Goal: Task Accomplishment & Management: Use online tool/utility

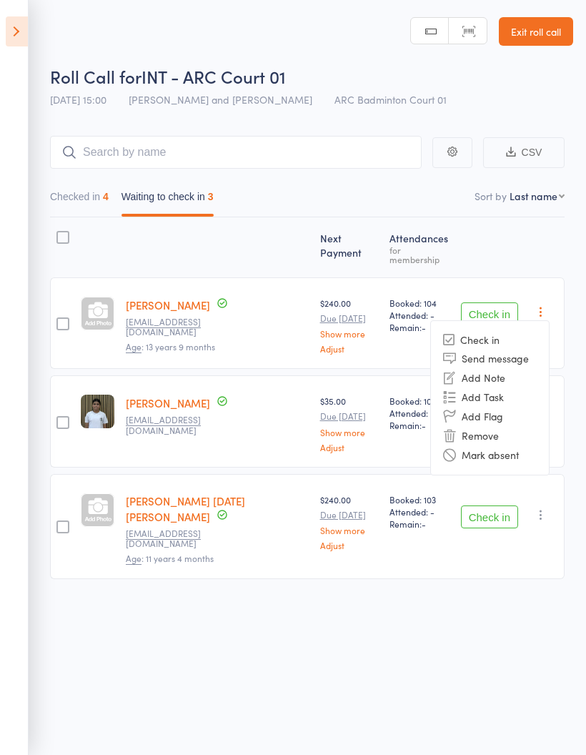
click at [508, 453] on li "Mark absent" at bounding box center [490, 454] width 118 height 19
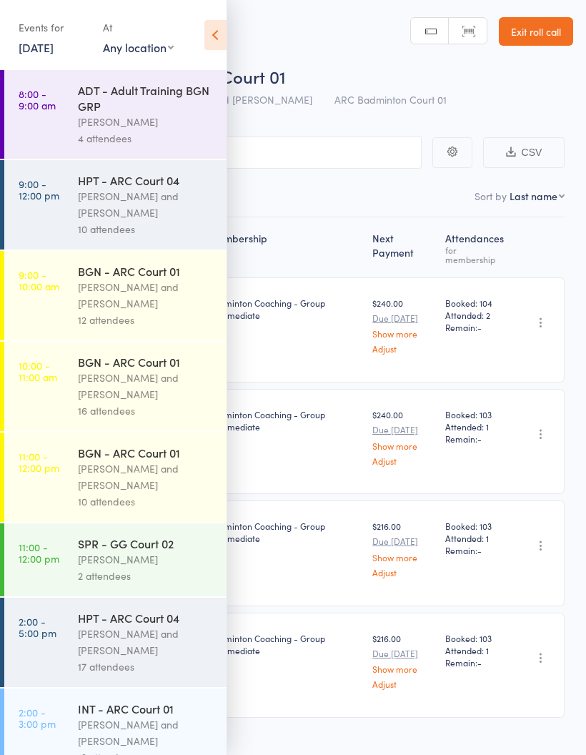
click at [344, 453] on div "Badminton Coaching - Group Intermediate" at bounding box center [285, 441] width 164 height 105
click at [394, 408] on div "$240.00 Due [DATE] Show more Adjust" at bounding box center [403, 441] width 73 height 105
click at [205, 21] on icon at bounding box center [215, 35] width 22 height 30
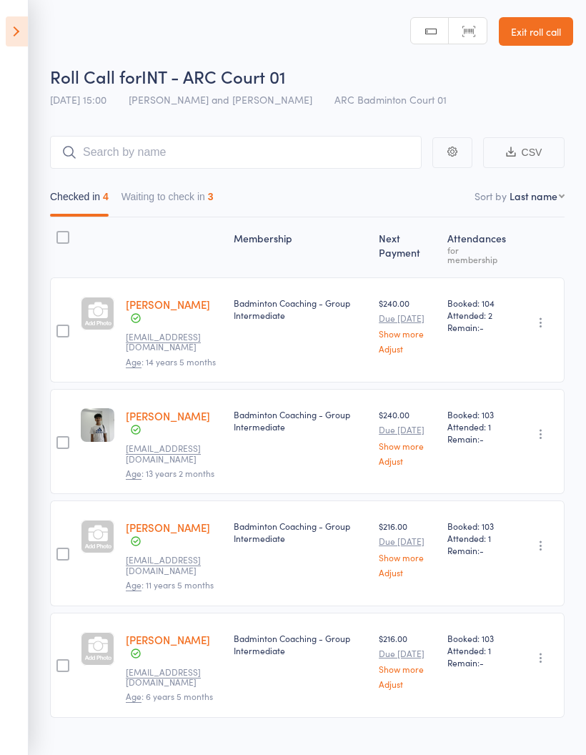
click at [177, 200] on button "Waiting to check in 3" at bounding box center [168, 200] width 92 height 33
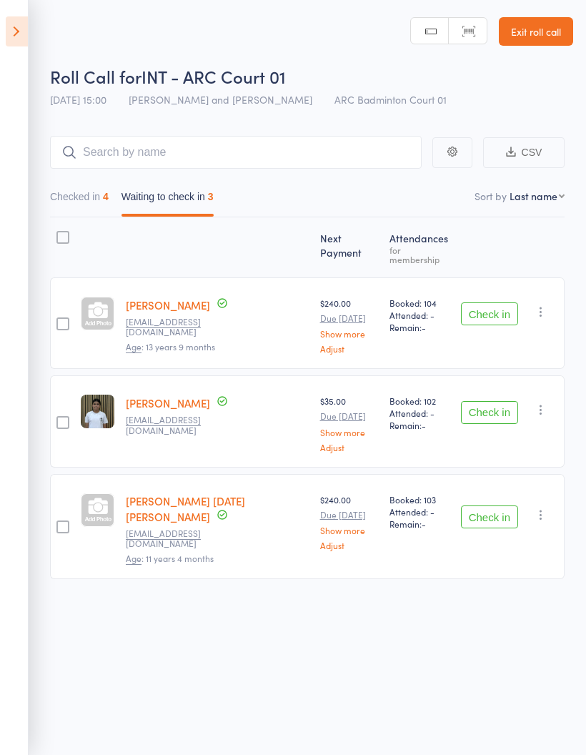
click at [538, 312] on button "button" at bounding box center [541, 311] width 17 height 17
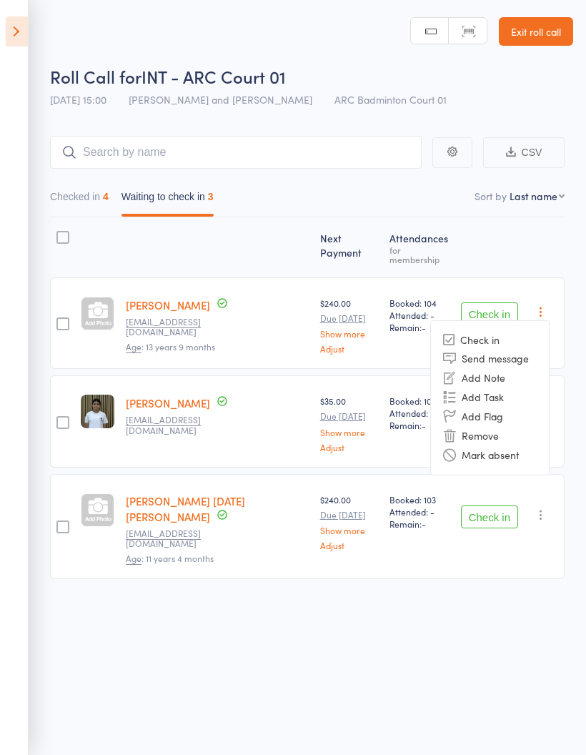
click at [516, 446] on li "Mark absent" at bounding box center [490, 454] width 118 height 19
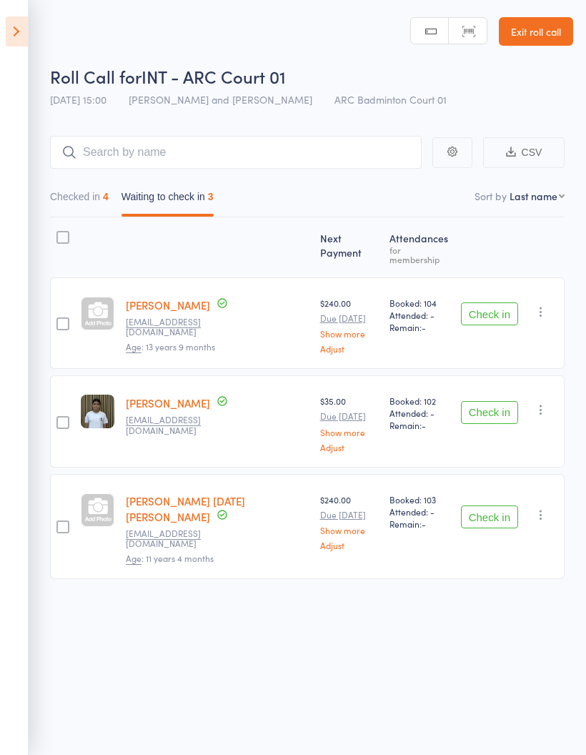
click at [541, 403] on icon "button" at bounding box center [541, 410] width 14 height 14
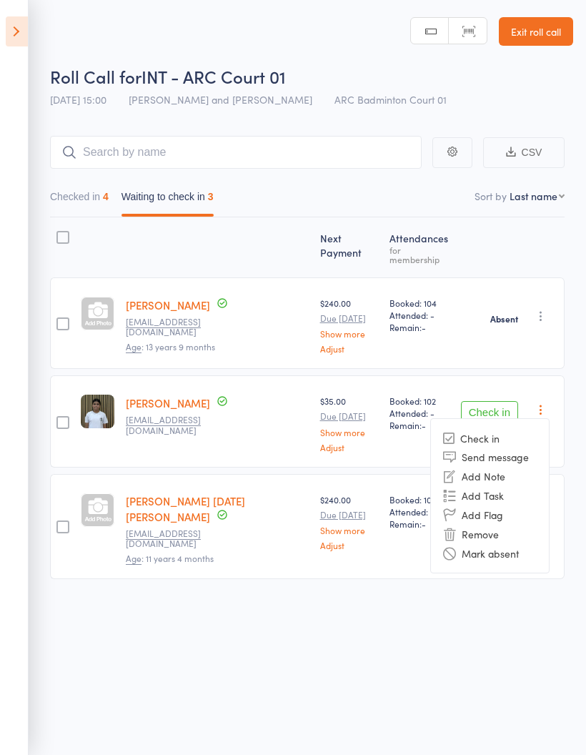
click at [508, 548] on li "Mark absent" at bounding box center [490, 552] width 118 height 19
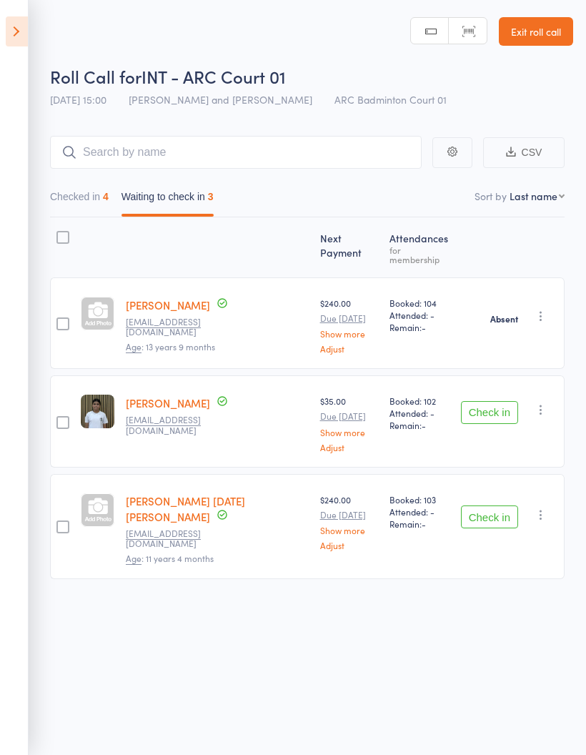
click at [547, 508] on icon "button" at bounding box center [541, 515] width 14 height 14
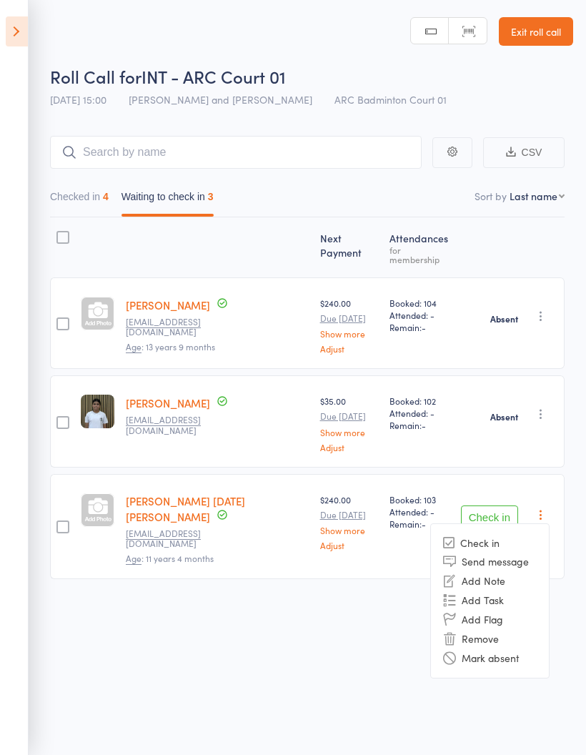
click at [493, 648] on li "Mark absent" at bounding box center [490, 657] width 118 height 19
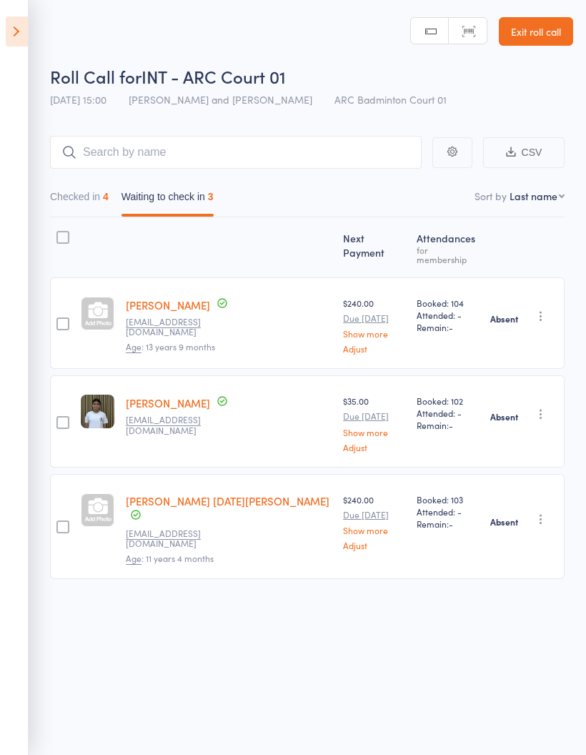
click at [89, 197] on button "Checked in 4" at bounding box center [79, 200] width 59 height 33
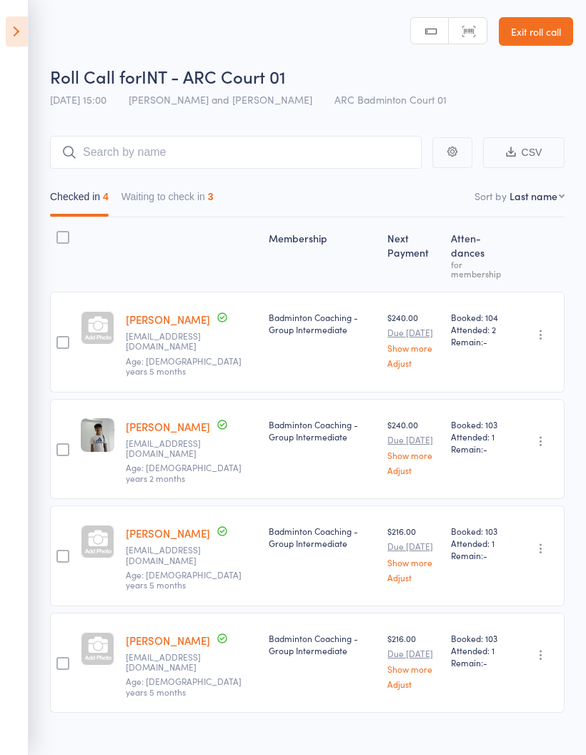
click at [186, 205] on button "Waiting to check in 3" at bounding box center [168, 200] width 92 height 33
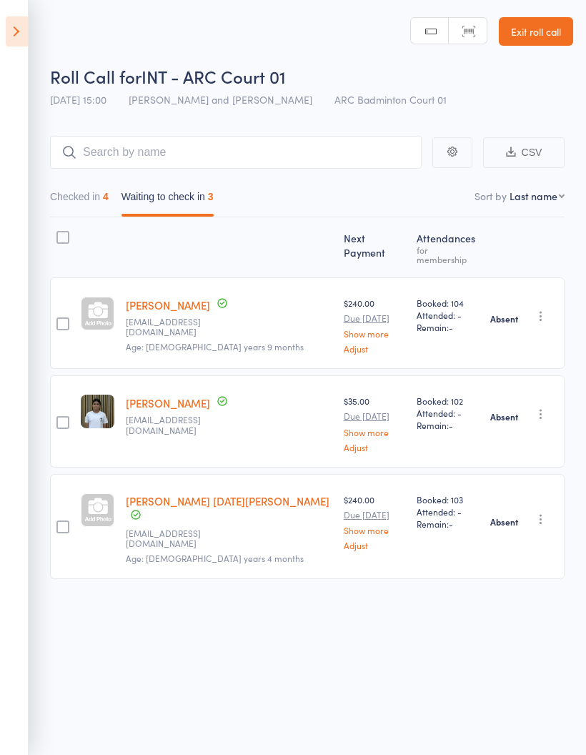
click at [100, 201] on button "Checked in 4" at bounding box center [79, 200] width 59 height 33
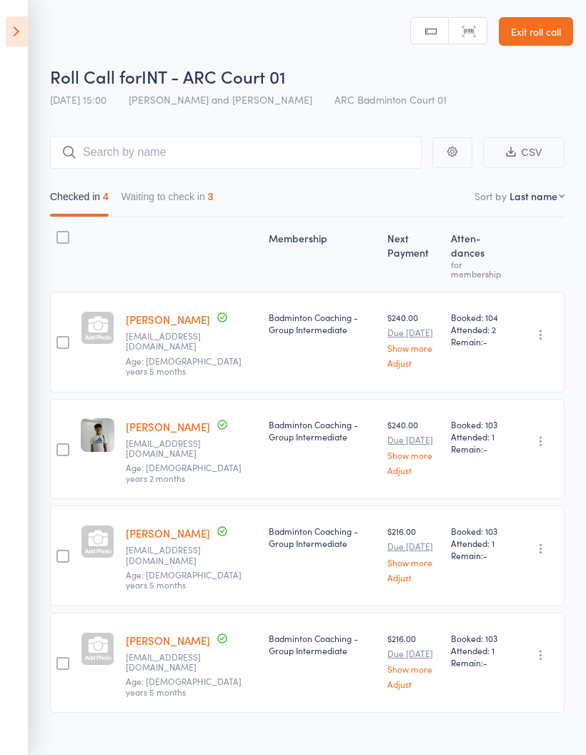
click at [27, 38] on icon at bounding box center [17, 31] width 22 height 30
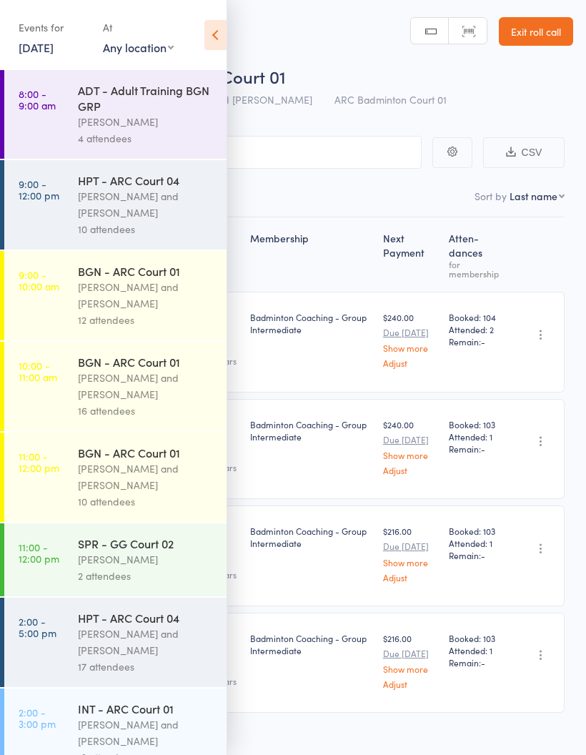
click at [17, 33] on div "Events for [DATE] [DATE] [DATE] Sun Mon Tue Wed Thu Fri Sat 40 28 29 30 01 02 0…" at bounding box center [113, 36] width 227 height 72
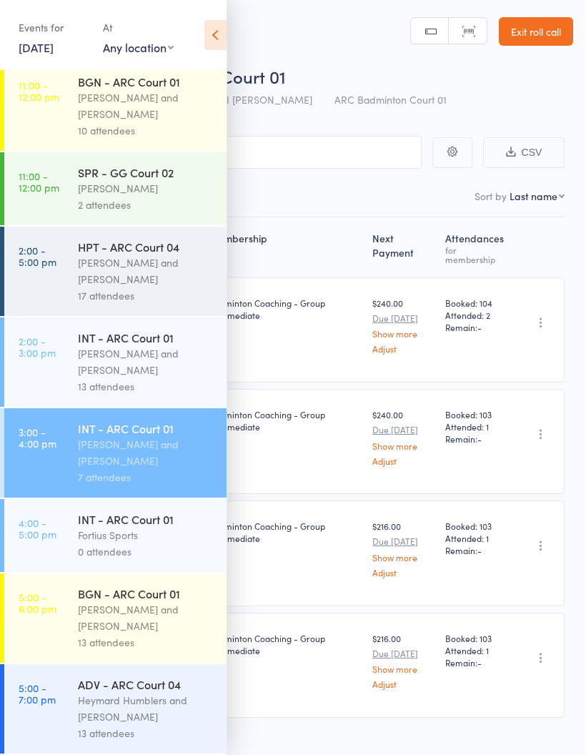
scroll to position [390, 0]
click at [161, 618] on div "[PERSON_NAME] and [PERSON_NAME]" at bounding box center [146, 617] width 137 height 33
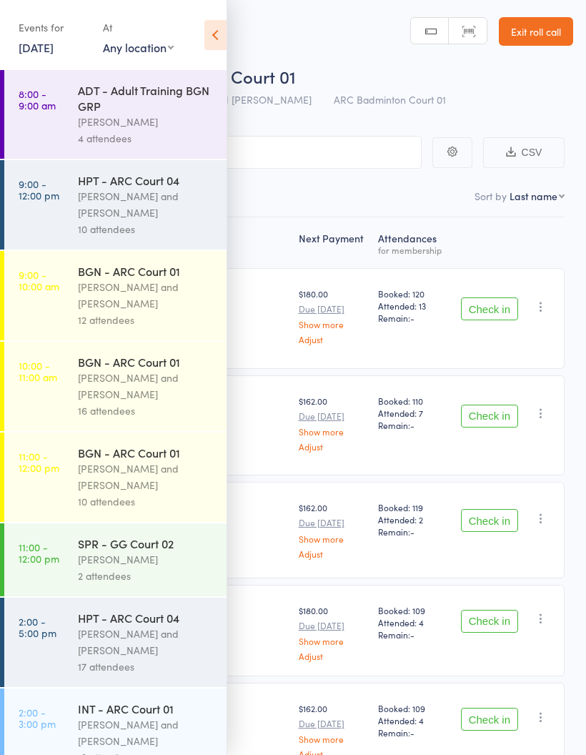
click at [209, 32] on icon at bounding box center [215, 35] width 22 height 30
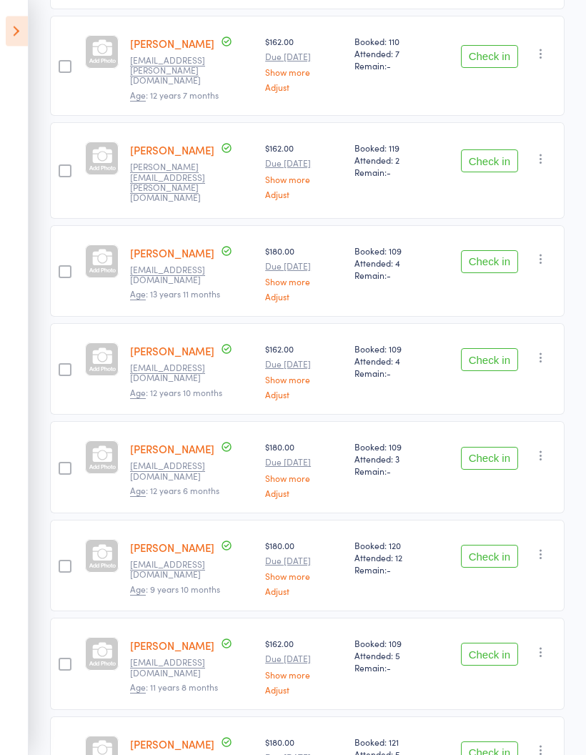
scroll to position [360, 0]
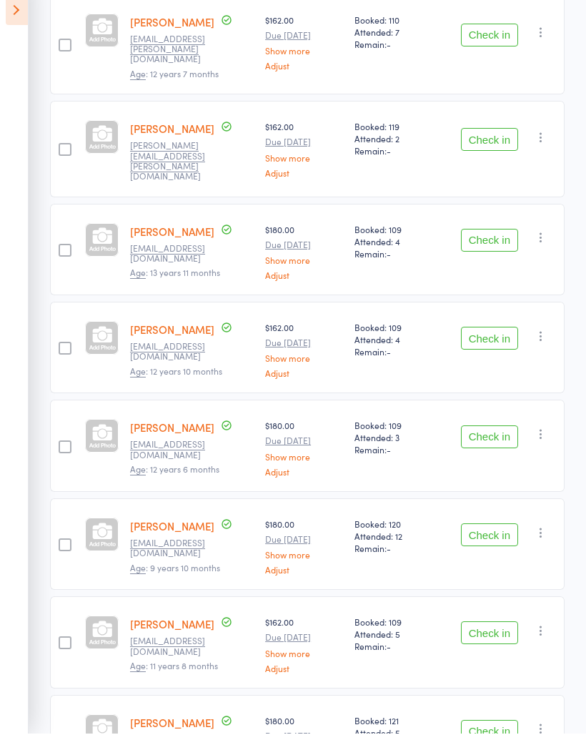
click at [8, 24] on icon at bounding box center [17, 31] width 22 height 30
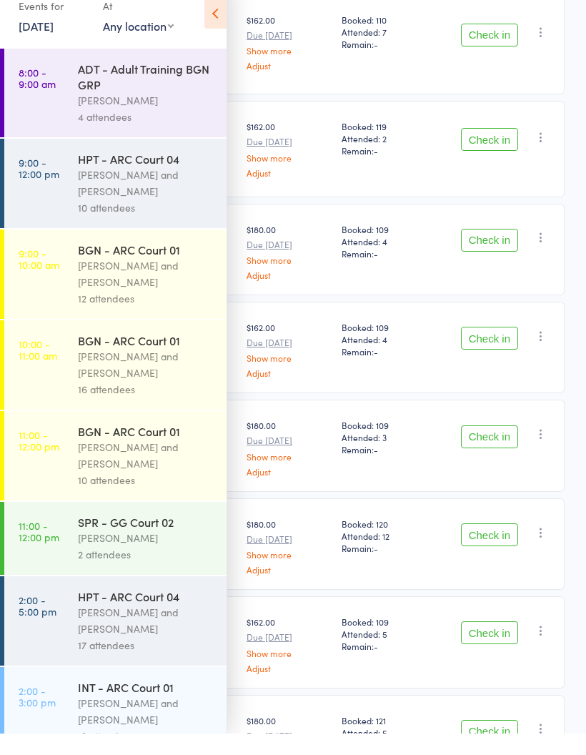
scroll to position [381, 0]
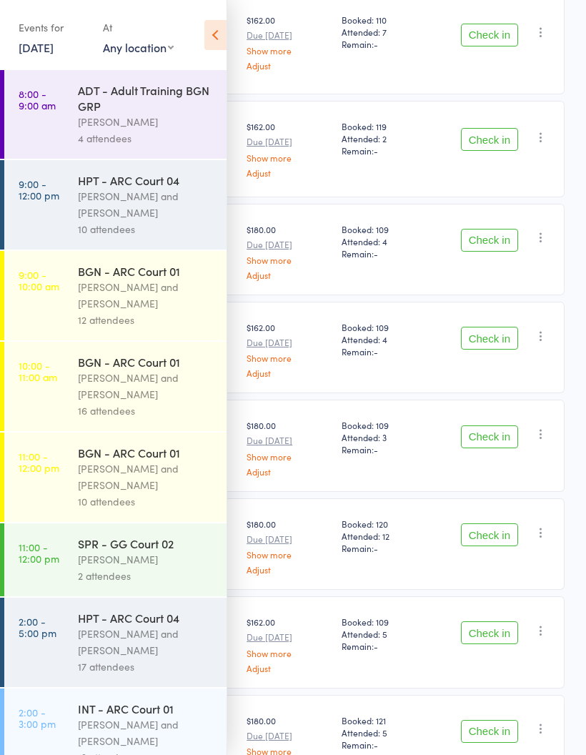
click at [225, 26] on icon at bounding box center [215, 35] width 22 height 30
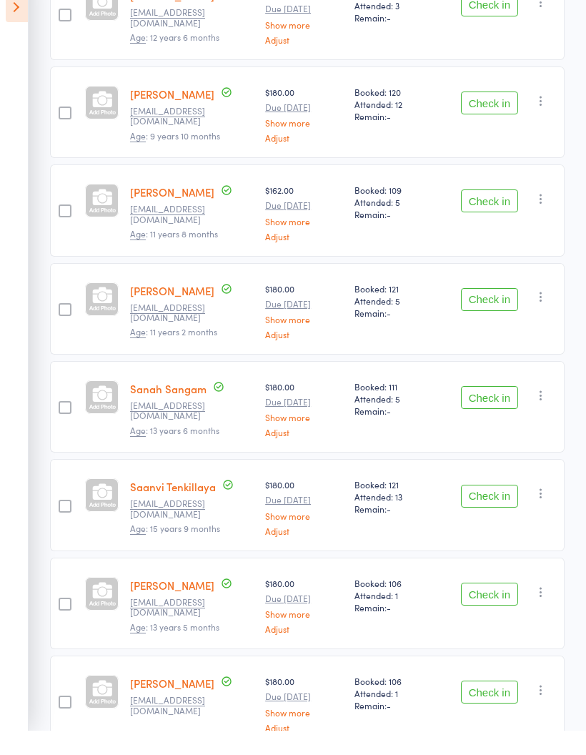
scroll to position [846, 0]
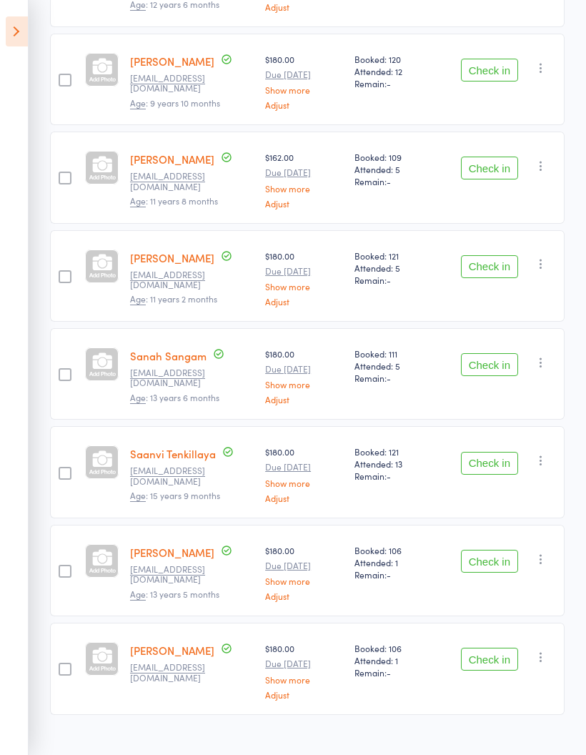
click at [493, 550] on button "Check in" at bounding box center [489, 561] width 57 height 23
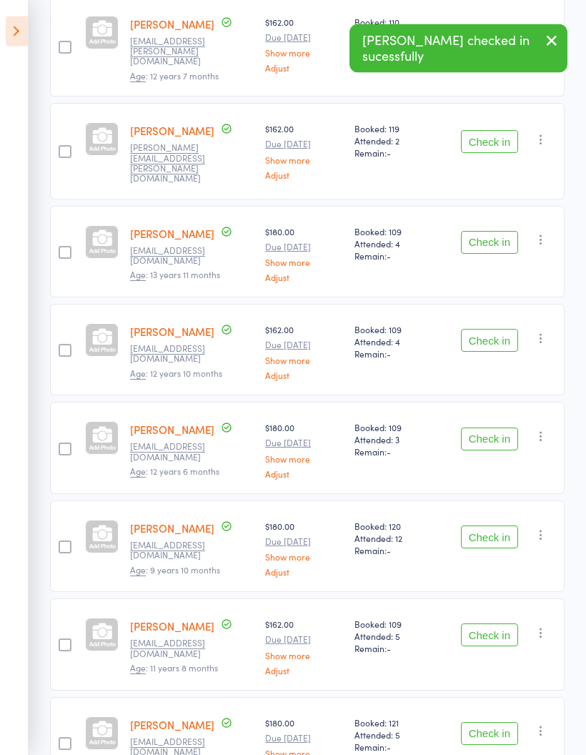
scroll to position [378, 0]
click at [492, 330] on button "Check in" at bounding box center [489, 341] width 57 height 23
click at [508, 232] on button "Check in" at bounding box center [489, 243] width 57 height 23
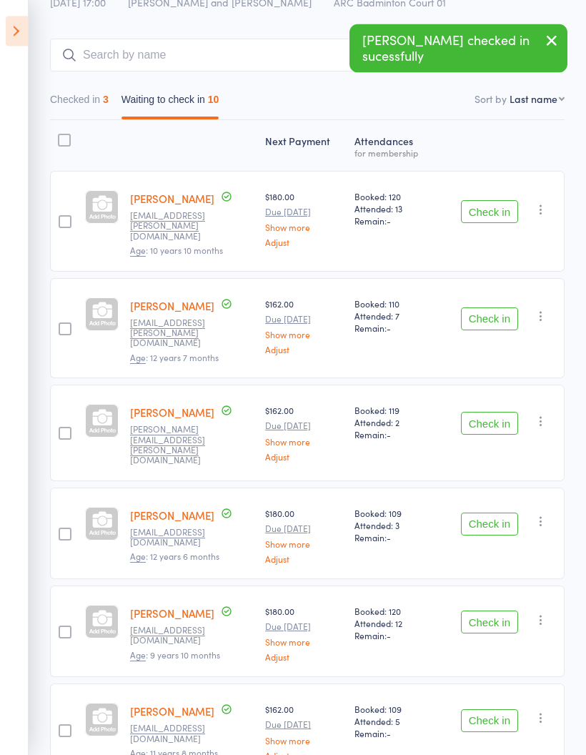
scroll to position [84, 0]
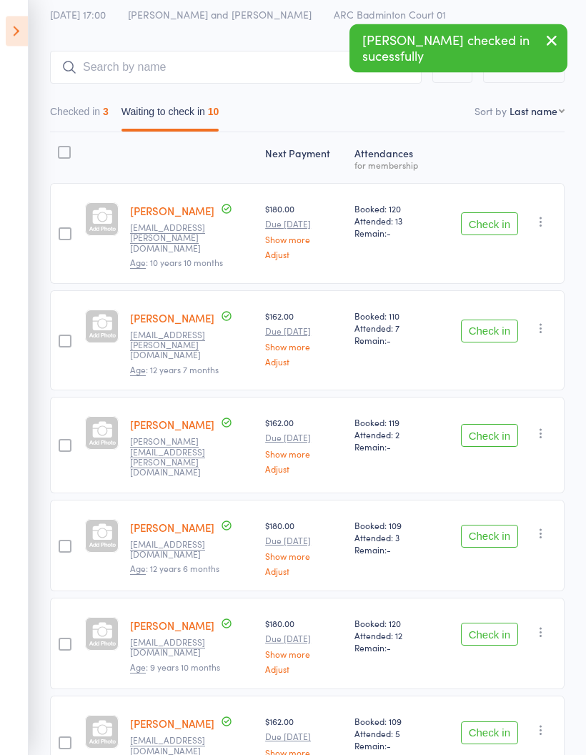
click at [6, 29] on icon at bounding box center [17, 31] width 22 height 30
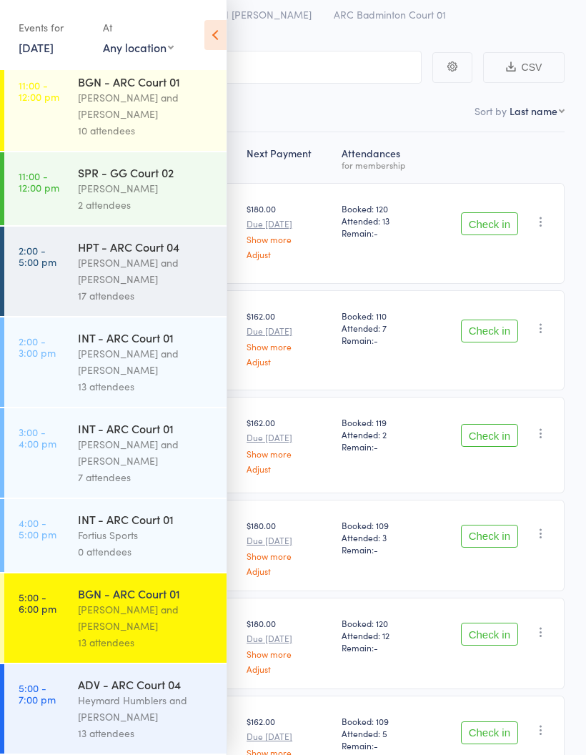
scroll to position [390, 0]
click at [144, 714] on div "Heymard Humblers and [PERSON_NAME]" at bounding box center [146, 708] width 137 height 33
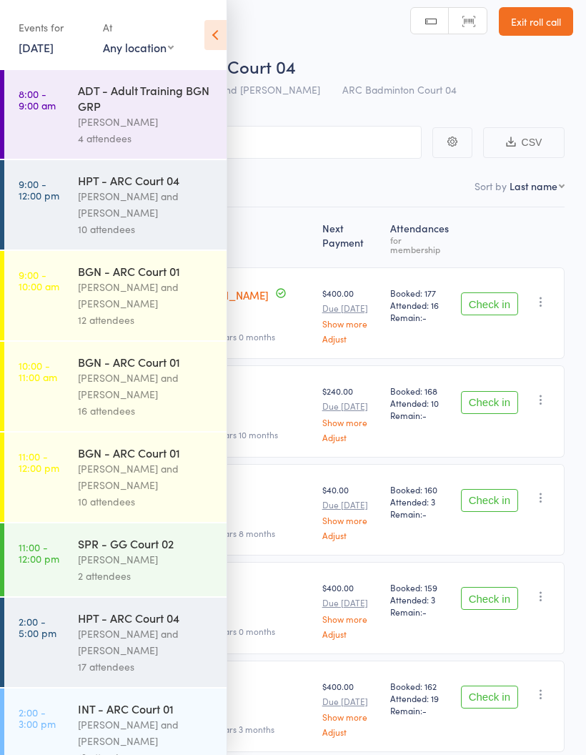
click at [225, 28] on icon at bounding box center [215, 35] width 22 height 30
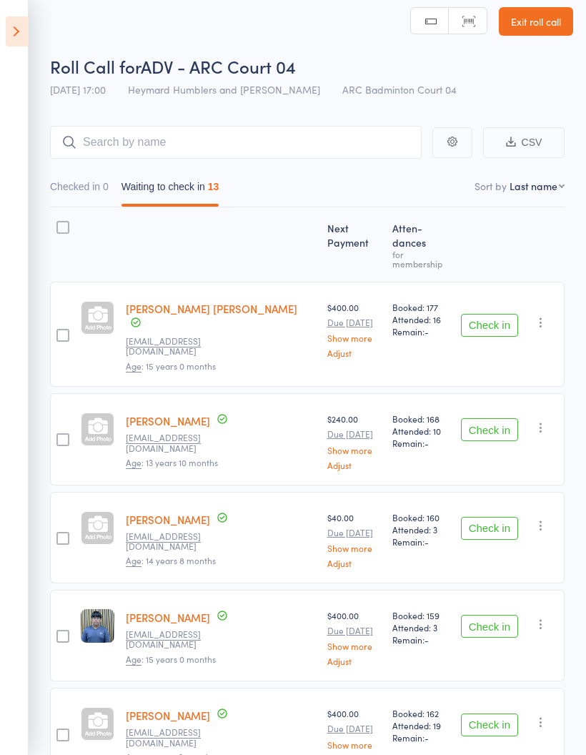
scroll to position [43, 0]
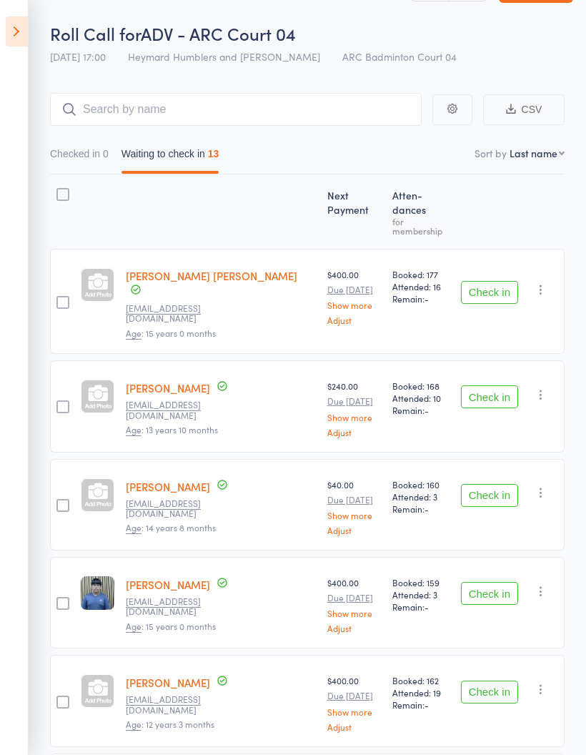
click at [500, 385] on button "Check in" at bounding box center [489, 396] width 57 height 23
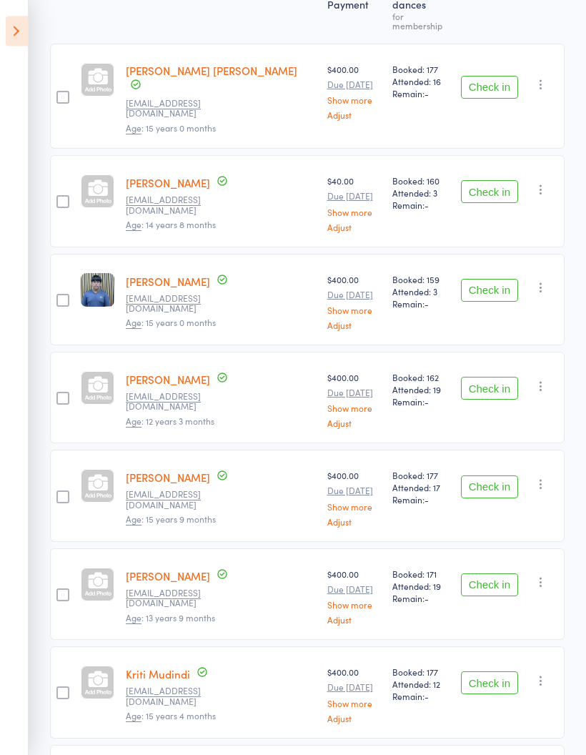
scroll to position [248, 0]
click at [496, 377] on button "Check in" at bounding box center [489, 388] width 57 height 23
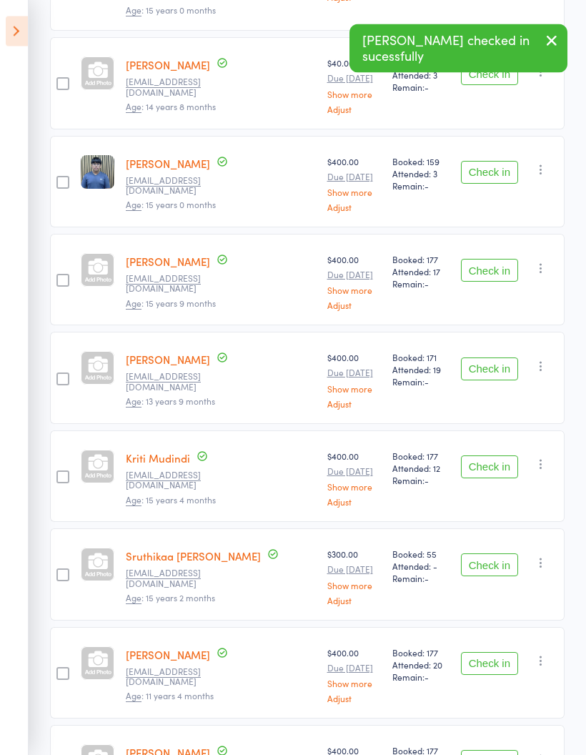
scroll to position [365, 0]
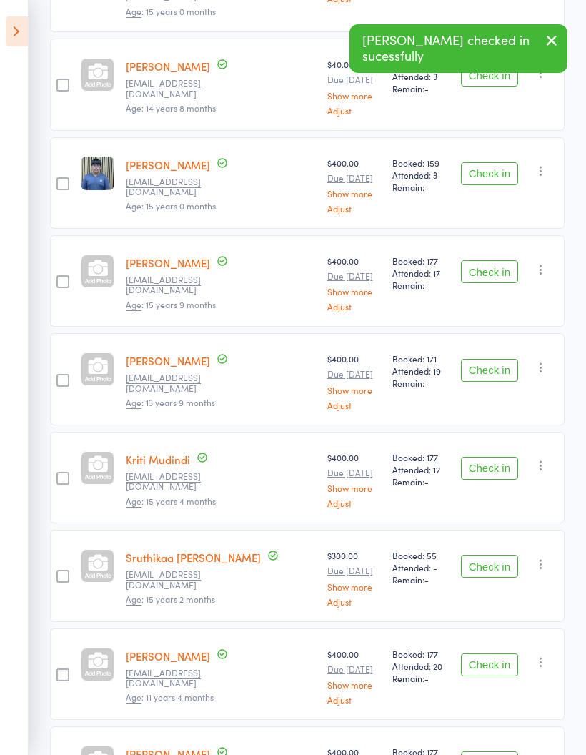
click at [500, 555] on button "Check in" at bounding box center [489, 566] width 57 height 23
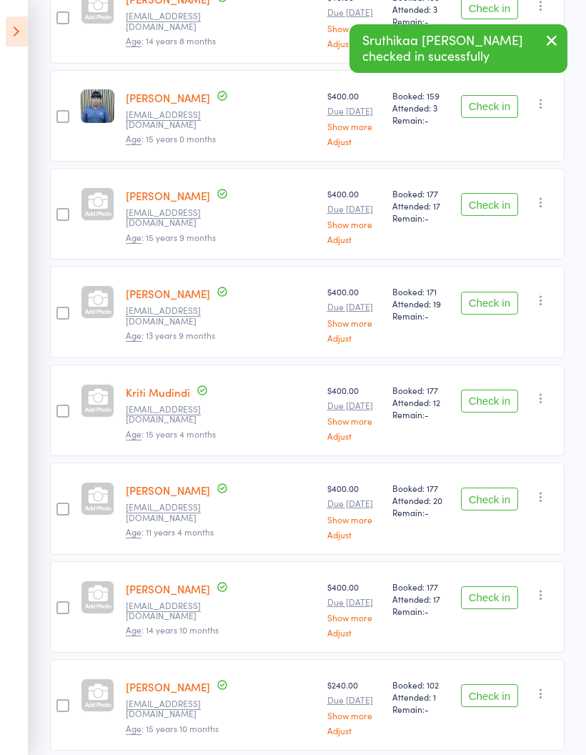
scroll to position [440, 0]
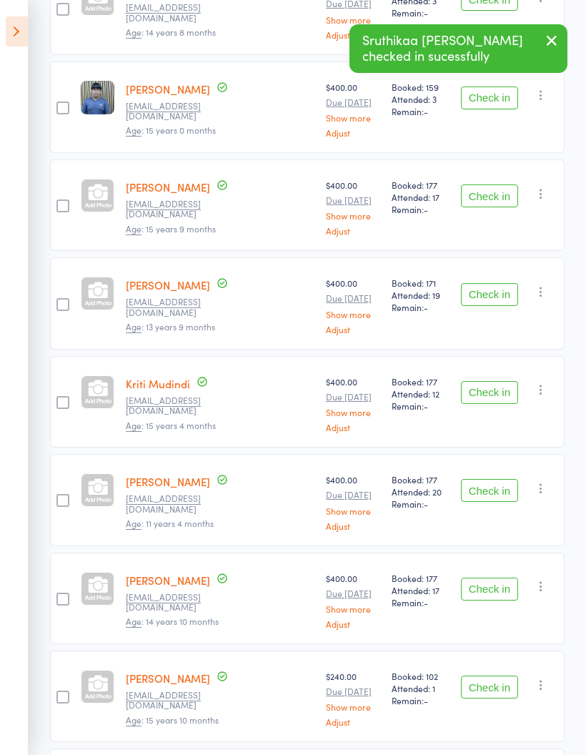
click at [494, 578] on button "Check in" at bounding box center [489, 589] width 57 height 23
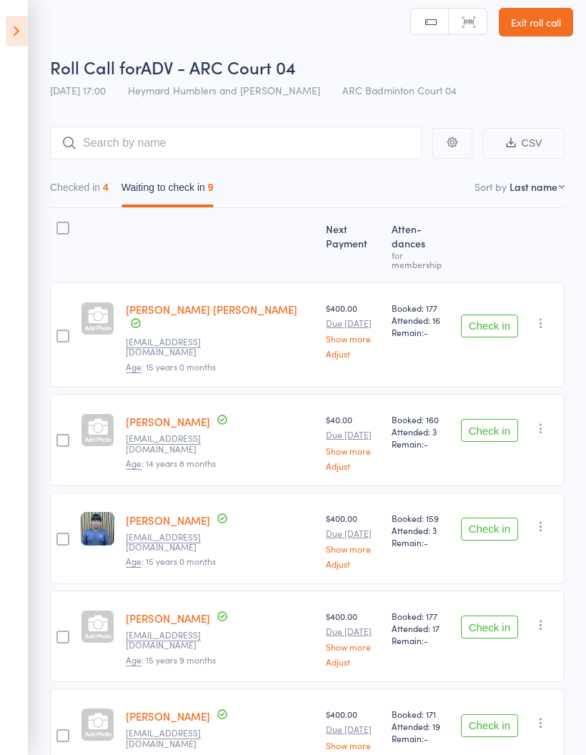
scroll to position [6, 0]
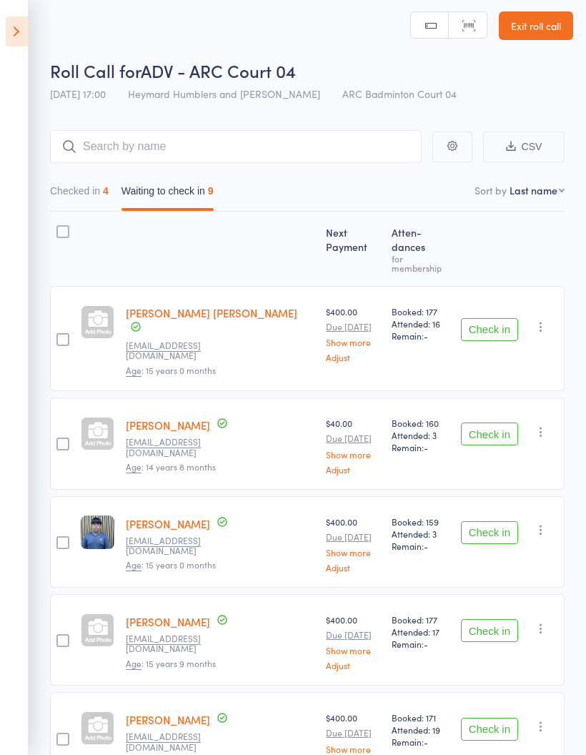
click at [9, 31] on icon at bounding box center [17, 31] width 22 height 30
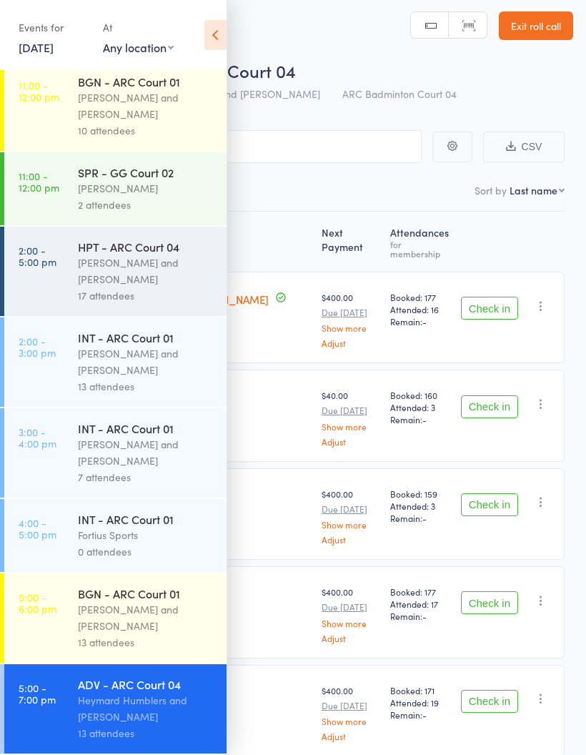
scroll to position [390, 0]
click at [154, 613] on div "[PERSON_NAME] and [PERSON_NAME]" at bounding box center [146, 617] width 137 height 33
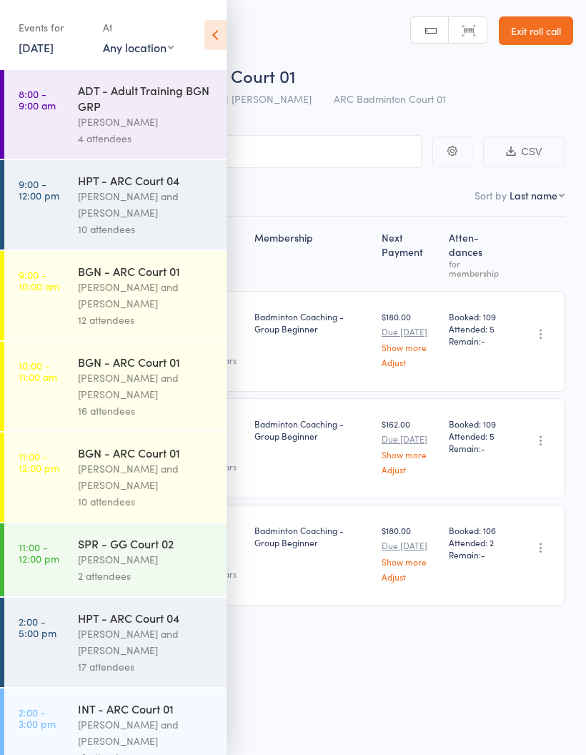
click at [219, 27] on icon at bounding box center [215, 35] width 22 height 30
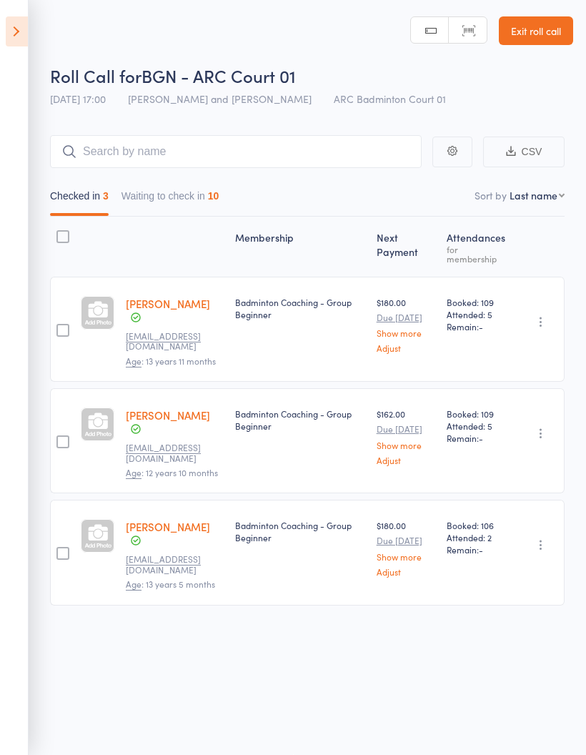
click at [205, 192] on button "Waiting to check in 10" at bounding box center [171, 199] width 98 height 33
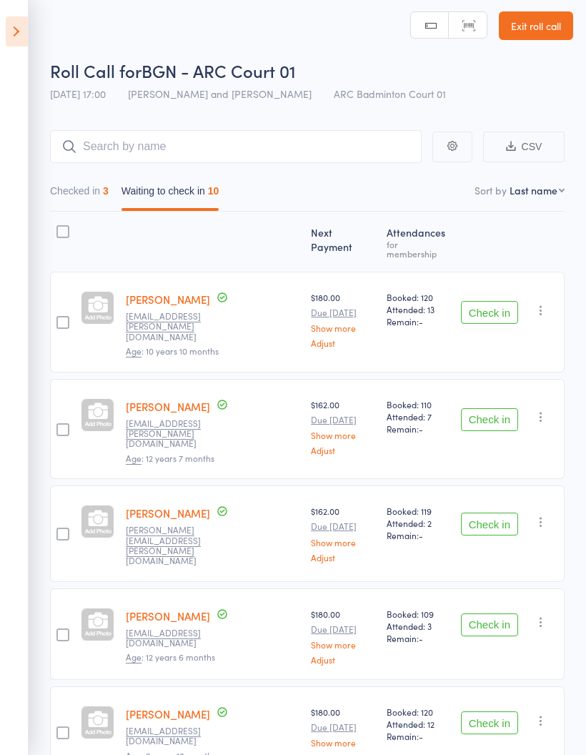
click at [499, 408] on button "Check in" at bounding box center [489, 419] width 57 height 23
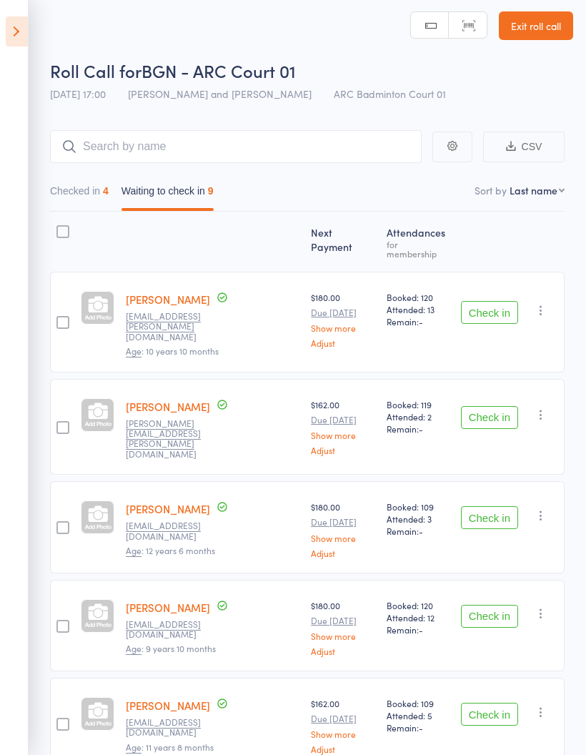
click at [21, 41] on icon at bounding box center [17, 31] width 22 height 30
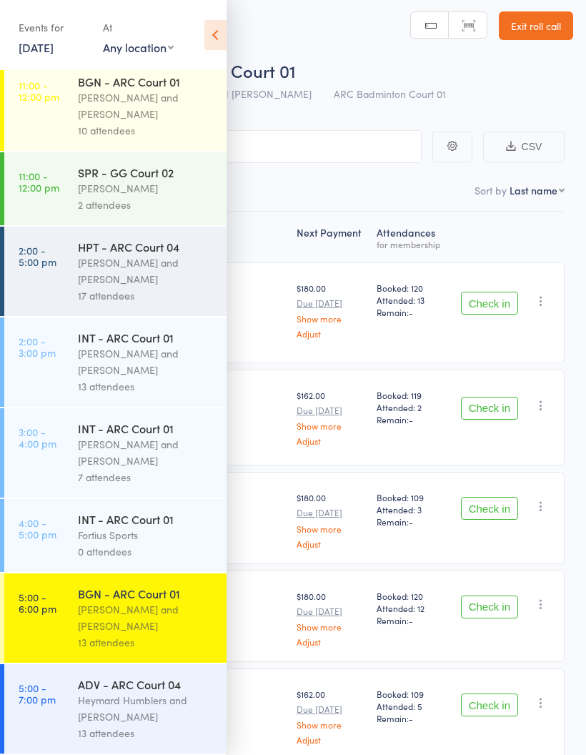
scroll to position [390, 0]
click at [174, 702] on div "Heymard Humblers and [PERSON_NAME]" at bounding box center [146, 708] width 137 height 33
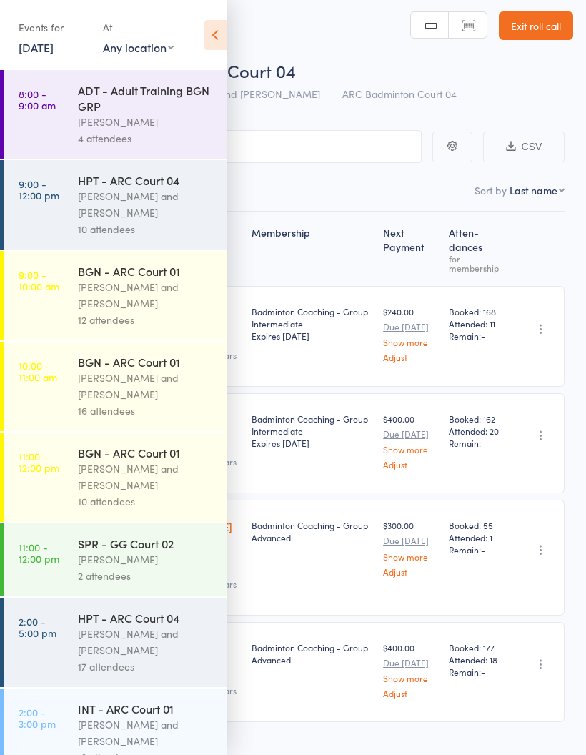
click at [222, 25] on icon at bounding box center [215, 35] width 22 height 30
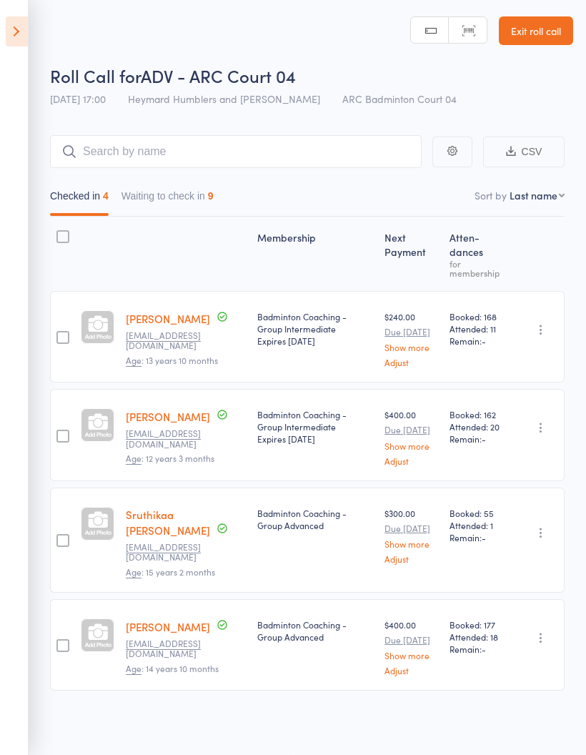
click at [193, 189] on button "Waiting to check in 9" at bounding box center [168, 199] width 92 height 33
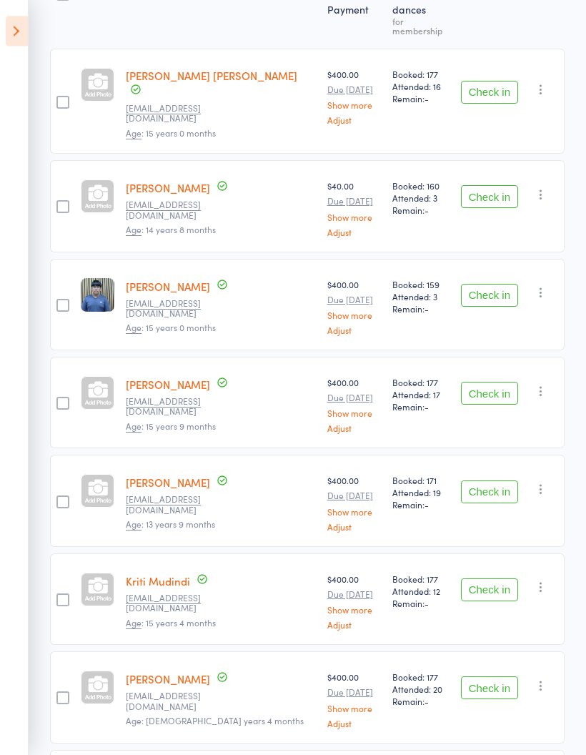
scroll to position [243, 0]
click at [478, 284] on button "Check in" at bounding box center [489, 295] width 57 height 23
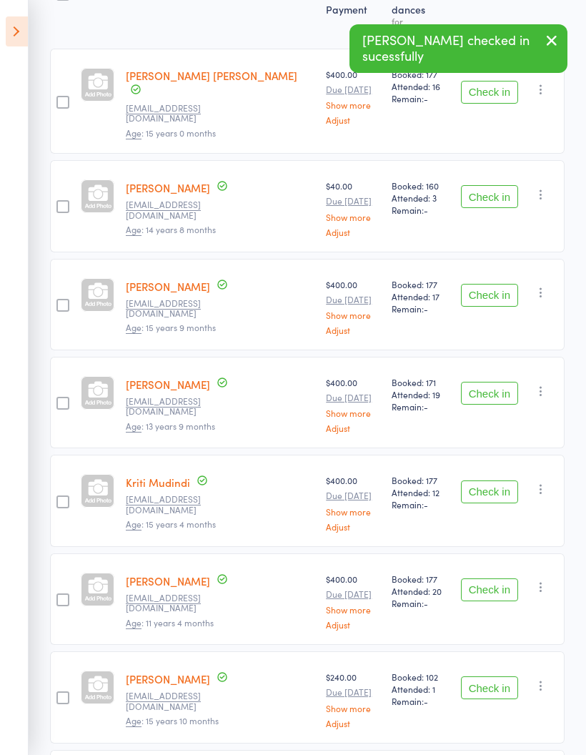
scroll to position [0, 0]
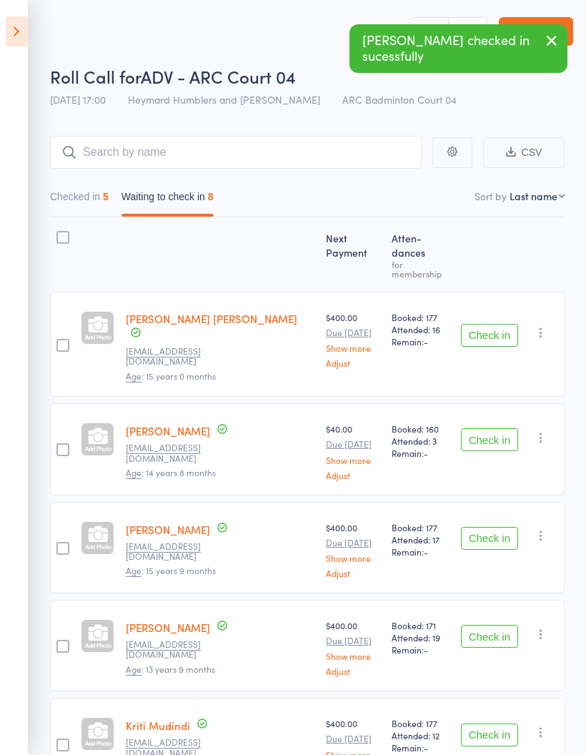
click at [6, 32] on icon at bounding box center [17, 31] width 22 height 30
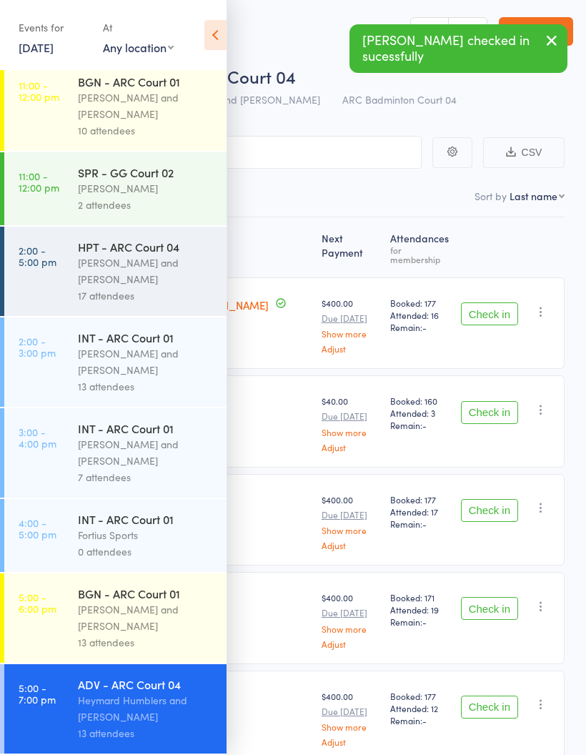
scroll to position [390, 0]
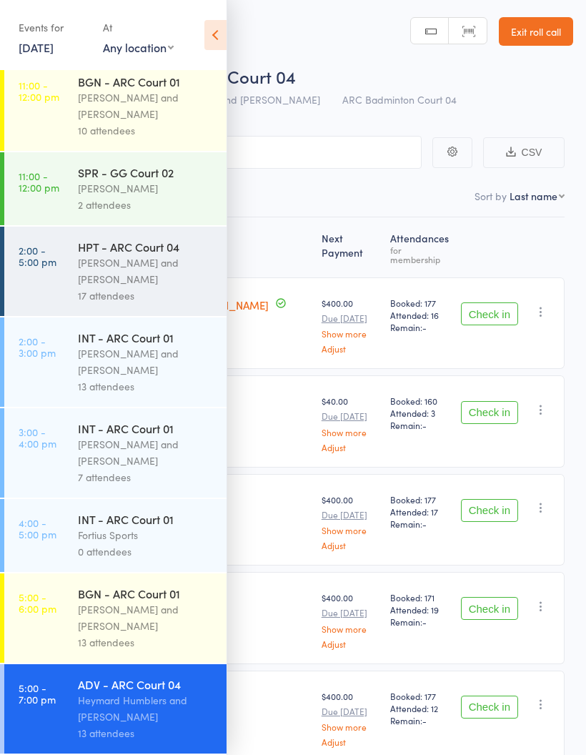
click at [221, 31] on icon at bounding box center [215, 35] width 22 height 30
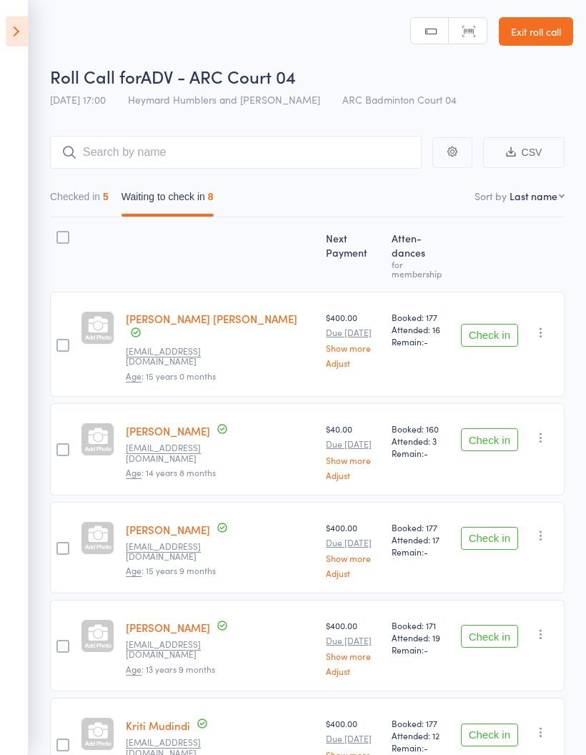
click at [17, 27] on icon at bounding box center [17, 31] width 22 height 30
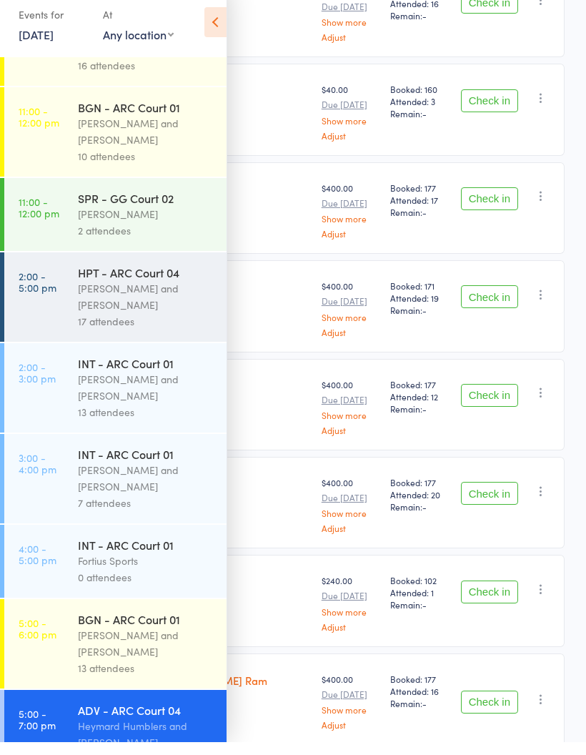
scroll to position [299, 0]
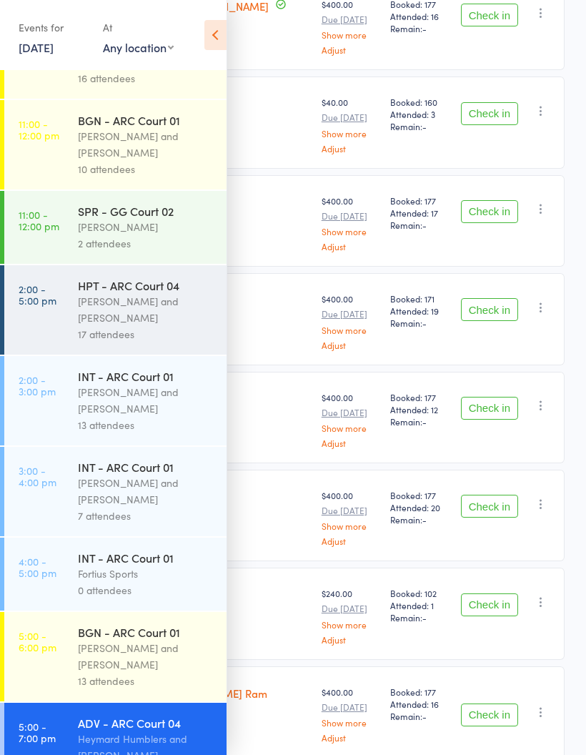
click at [154, 668] on div "[PERSON_NAME] and [PERSON_NAME]" at bounding box center [146, 656] width 137 height 33
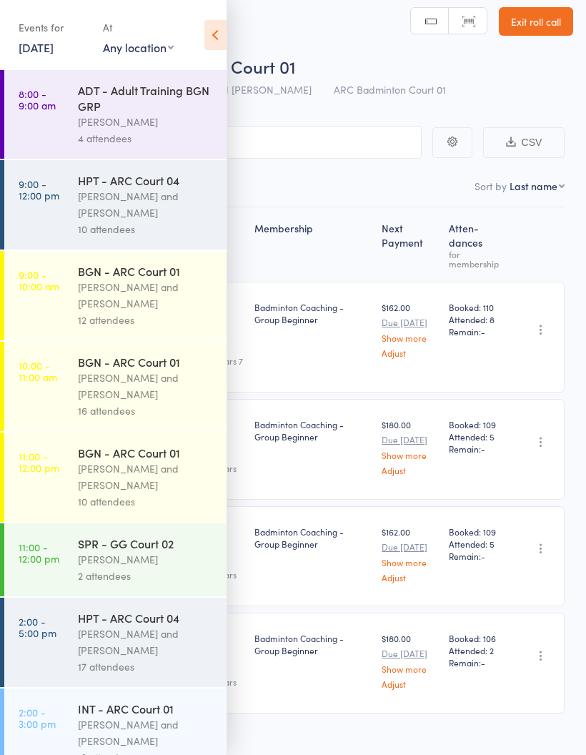
click at [218, 39] on icon at bounding box center [215, 35] width 22 height 30
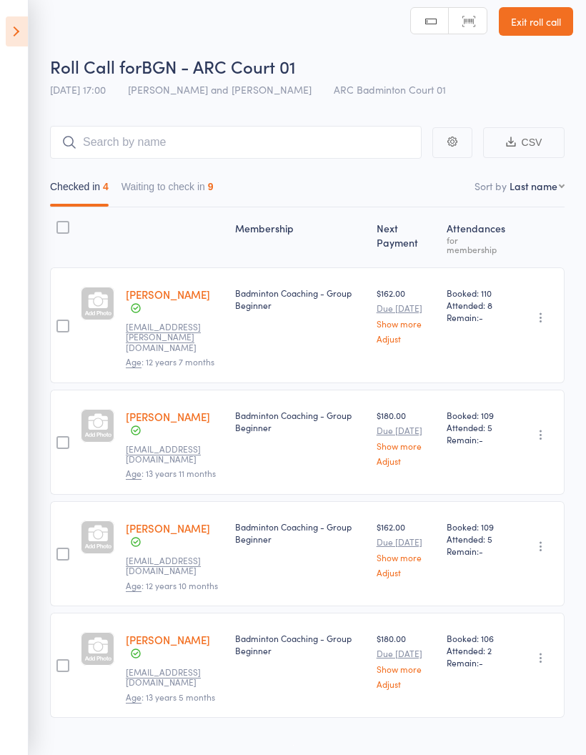
click at [202, 184] on button "Waiting to check in 9" at bounding box center [168, 190] width 92 height 33
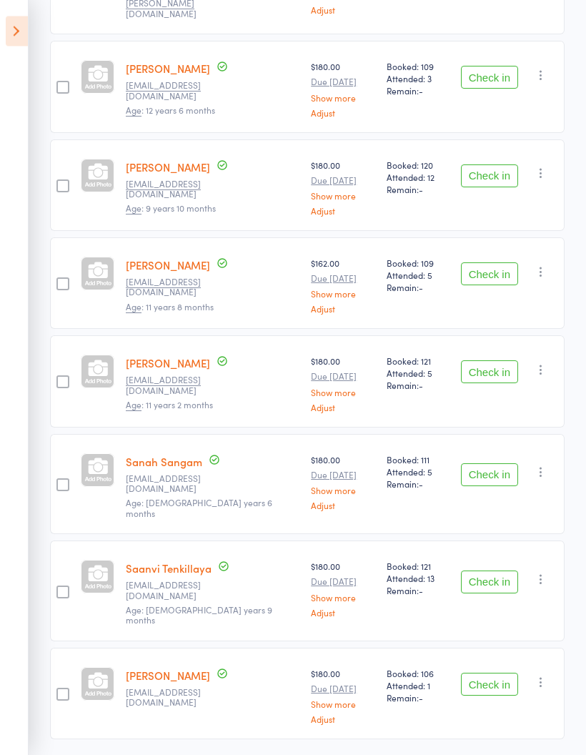
scroll to position [446, 0]
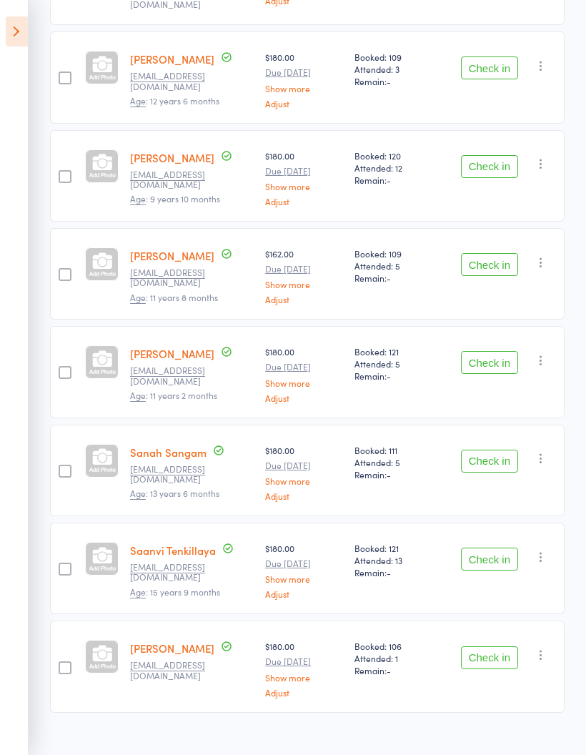
click at [498, 551] on button "Check in" at bounding box center [489, 559] width 57 height 23
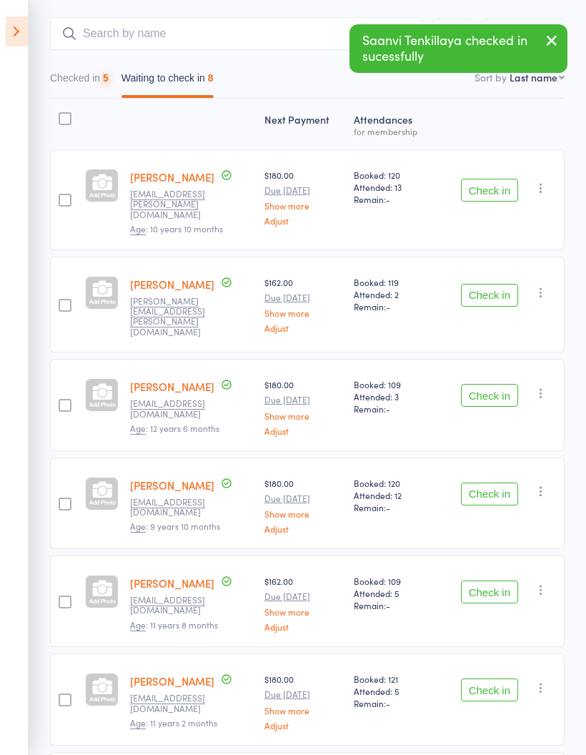
scroll to position [0, 0]
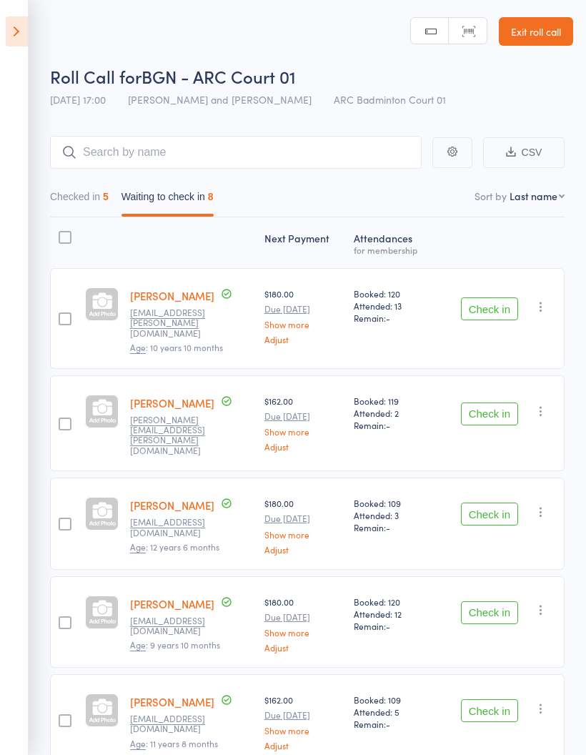
click at [74, 204] on button "Checked in 5" at bounding box center [79, 200] width 59 height 33
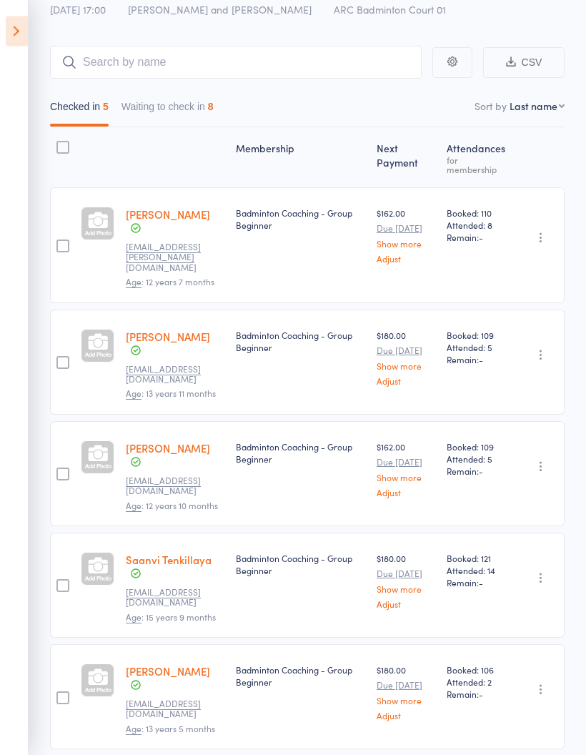
scroll to position [94, 0]
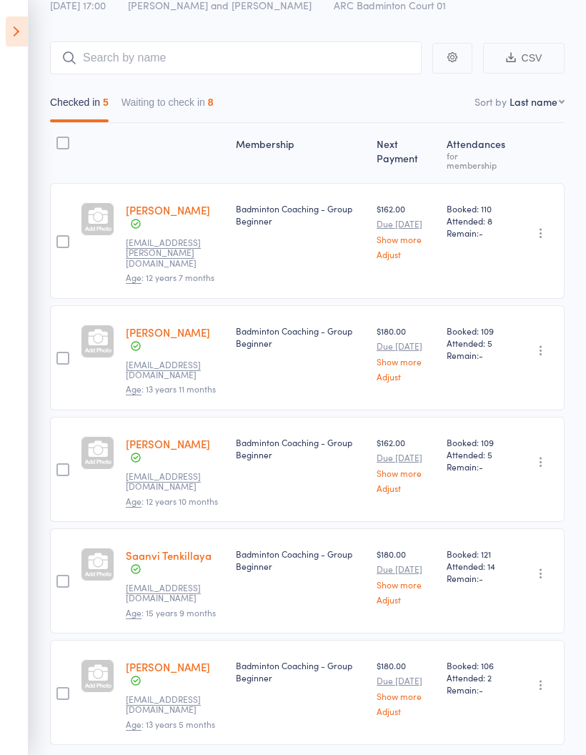
click at [165, 105] on button "Waiting to check in 8" at bounding box center [168, 105] width 92 height 33
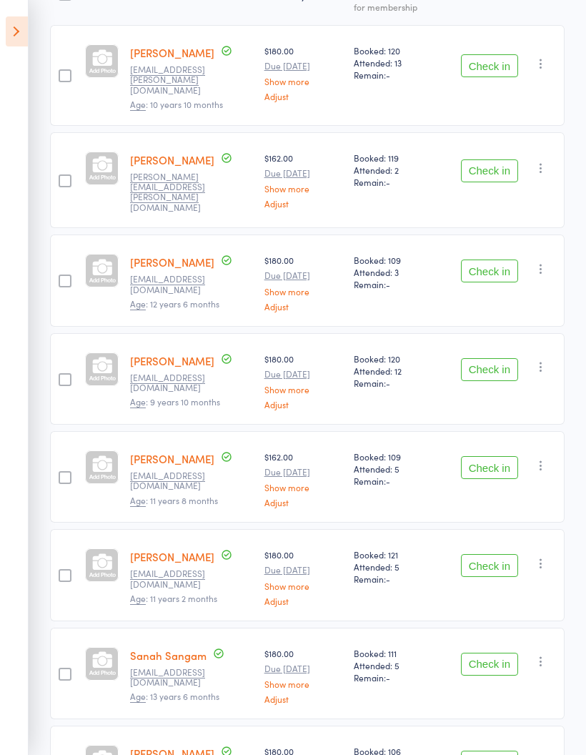
scroll to position [245, 0]
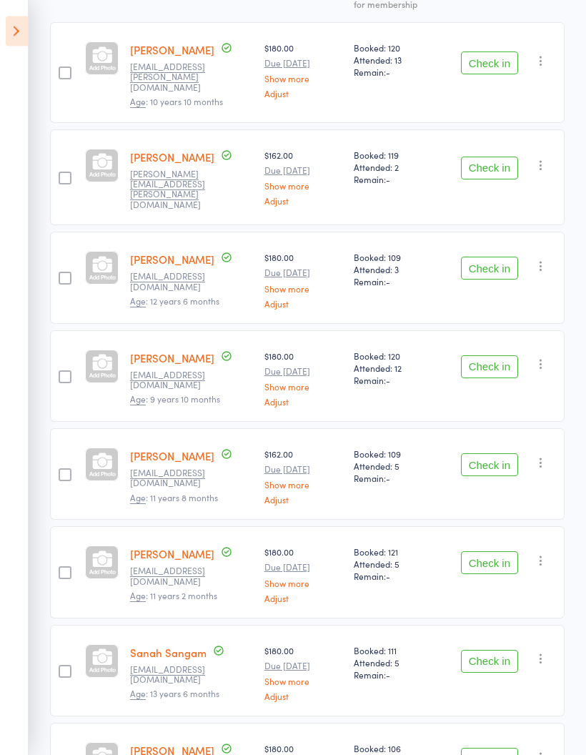
click at [498, 456] on button "Check in" at bounding box center [489, 465] width 57 height 23
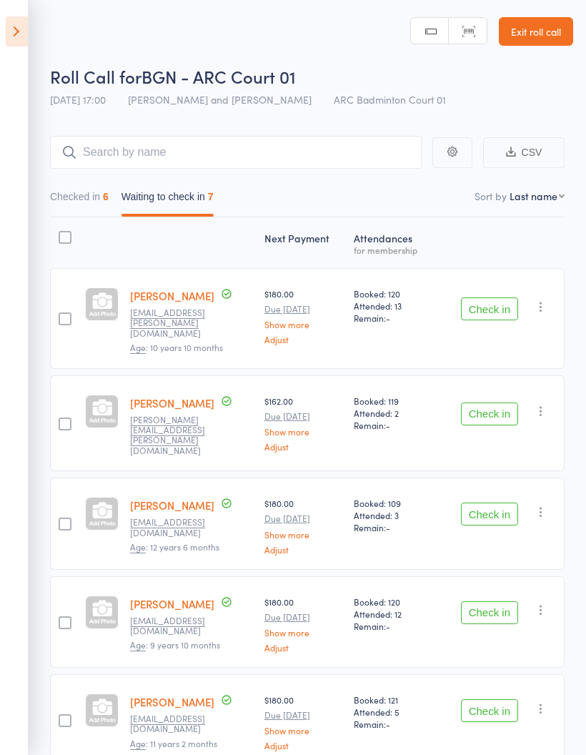
scroll to position [9, 0]
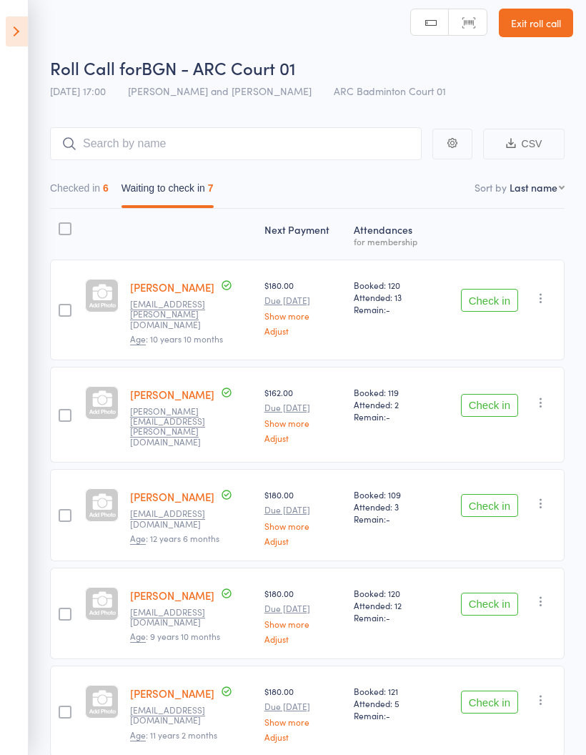
click at [495, 494] on button "Check in" at bounding box center [489, 505] width 57 height 23
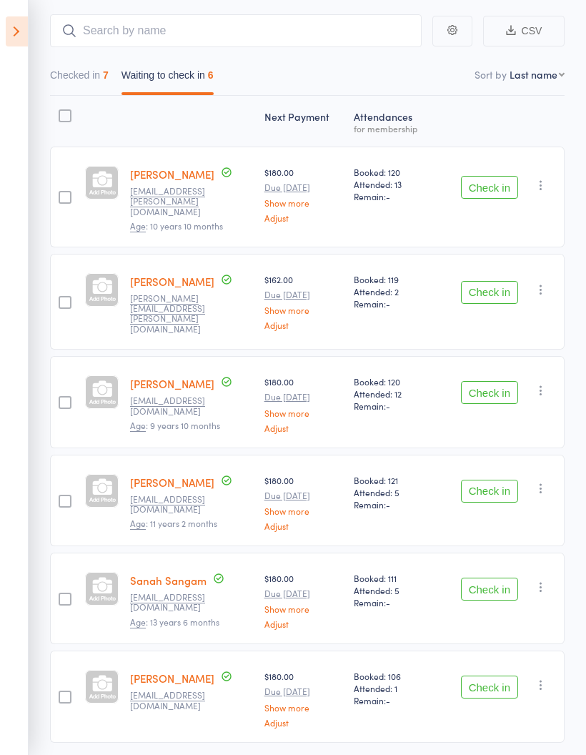
scroll to position [120, 0]
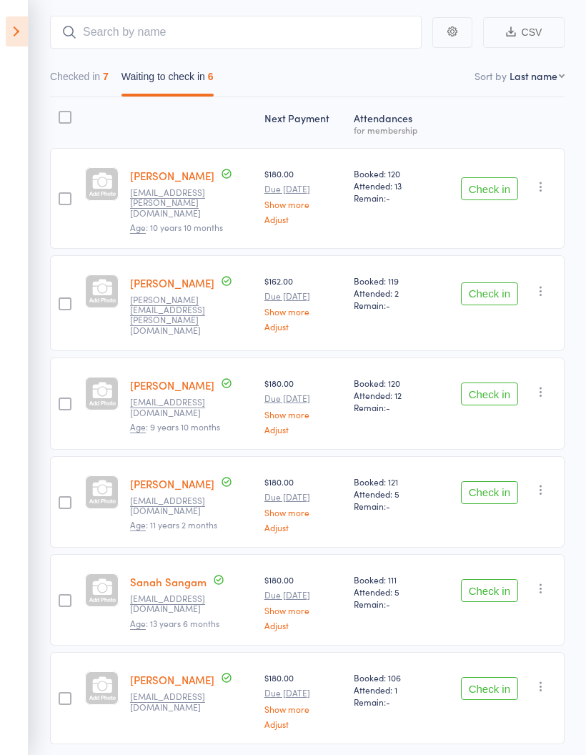
click at [500, 580] on button "Check in" at bounding box center [489, 590] width 57 height 23
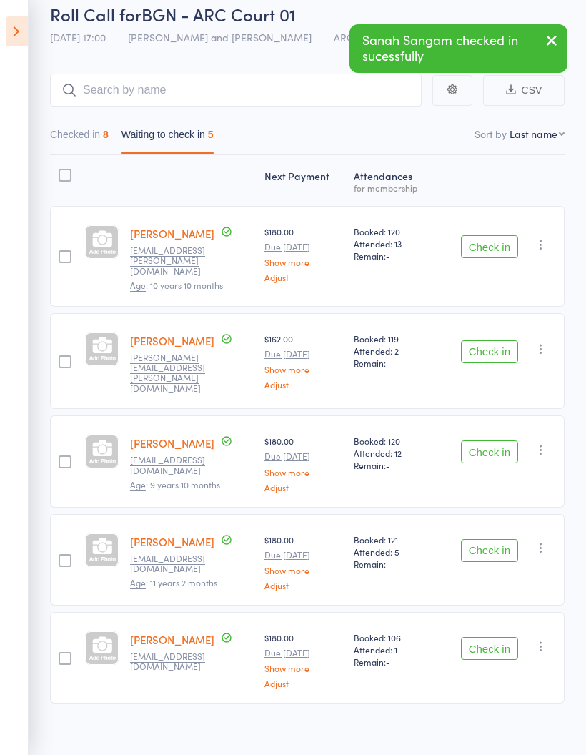
click at [19, 33] on icon at bounding box center [17, 31] width 22 height 30
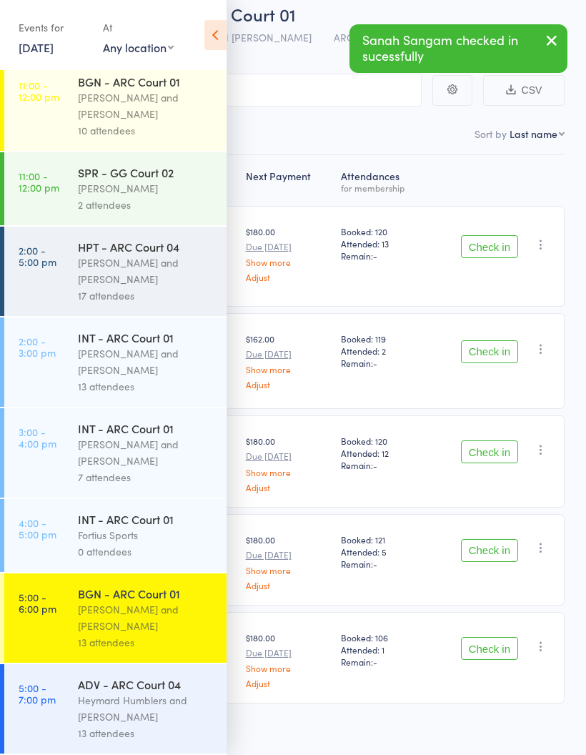
scroll to position [390, 0]
click at [149, 698] on div "Heymard Humblers and [PERSON_NAME]" at bounding box center [146, 708] width 137 height 33
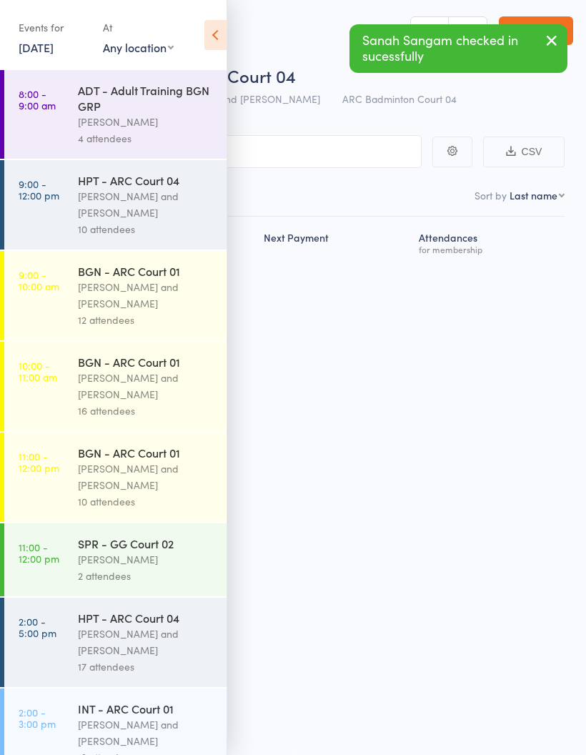
scroll to position [10, 0]
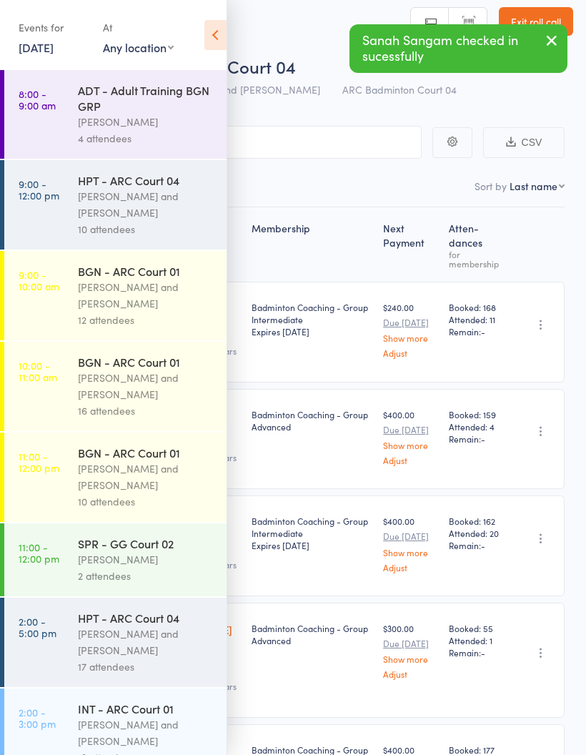
click at [225, 37] on icon at bounding box center [215, 35] width 22 height 30
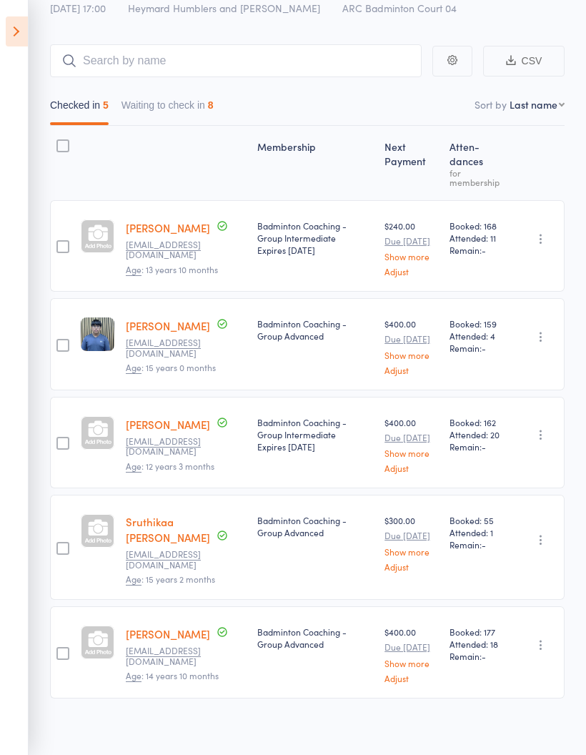
scroll to position [95, 0]
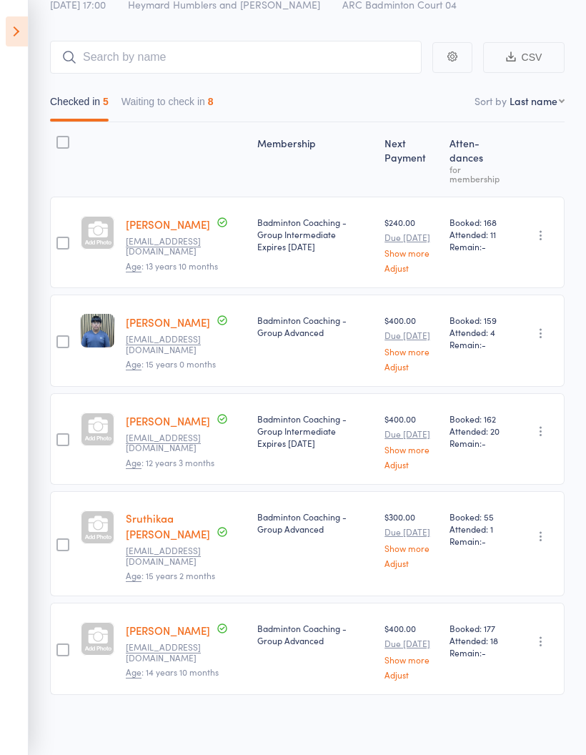
click at [206, 92] on button "Waiting to check in 8" at bounding box center [168, 105] width 92 height 33
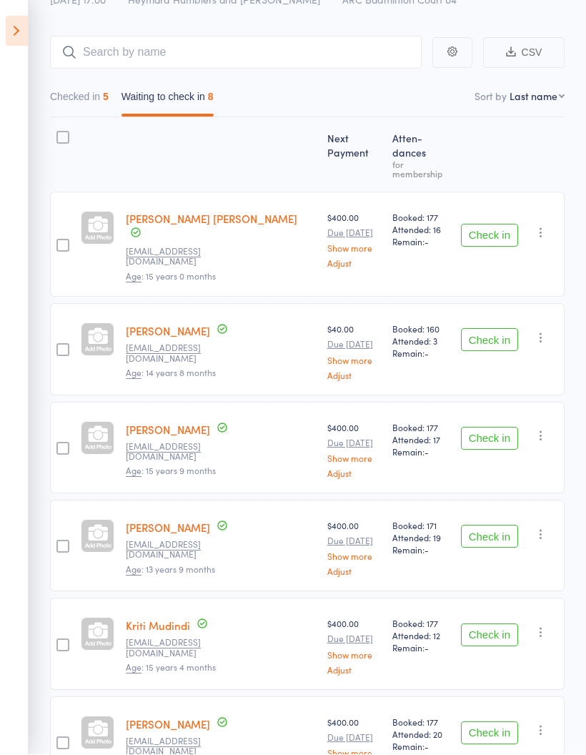
click at [494, 225] on button "Check in" at bounding box center [489, 236] width 57 height 23
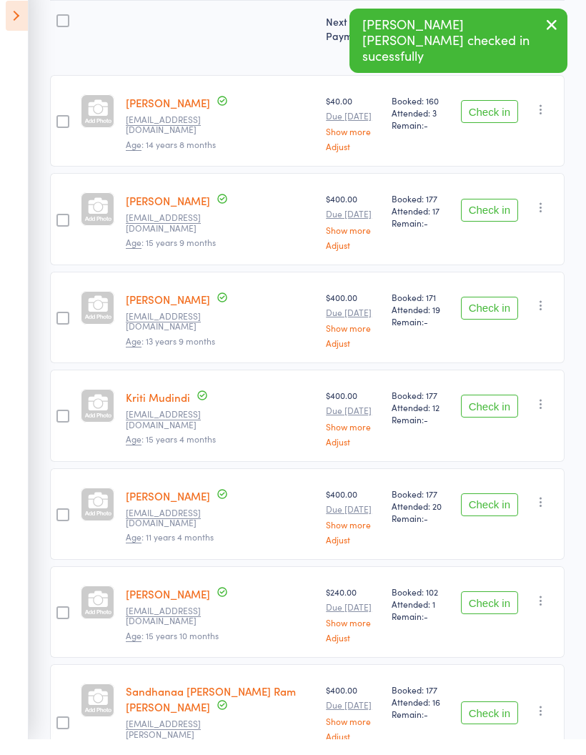
scroll to position [201, 0]
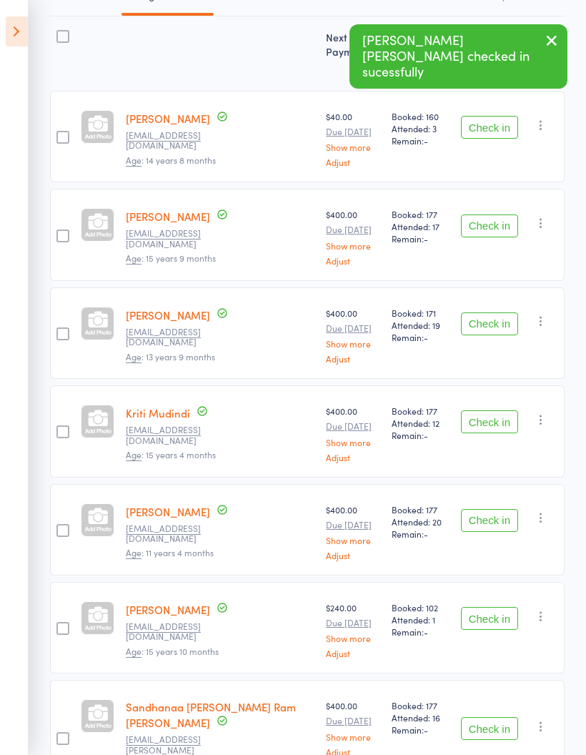
click at [498, 607] on button "Check in" at bounding box center [489, 618] width 57 height 23
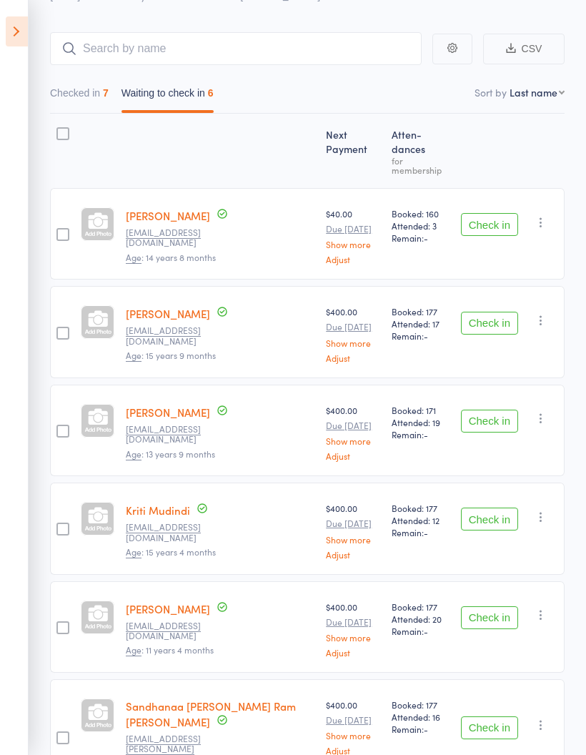
scroll to position [0, 0]
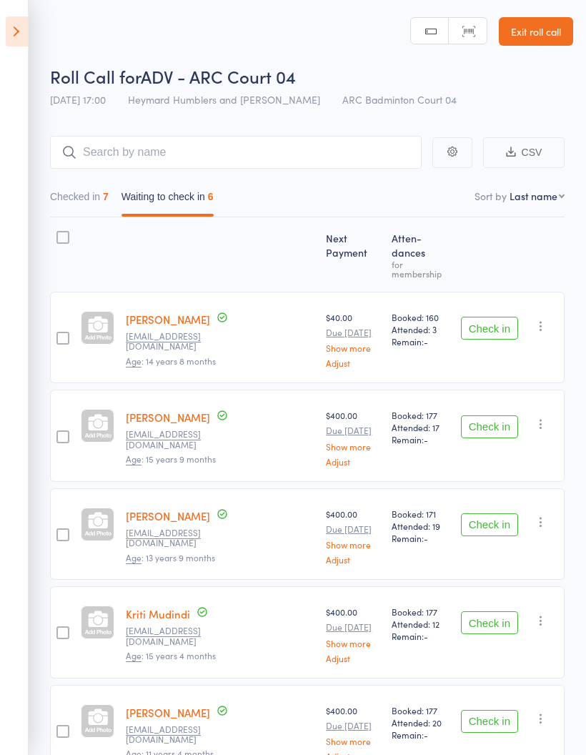
click at [9, 37] on icon at bounding box center [17, 31] width 22 height 30
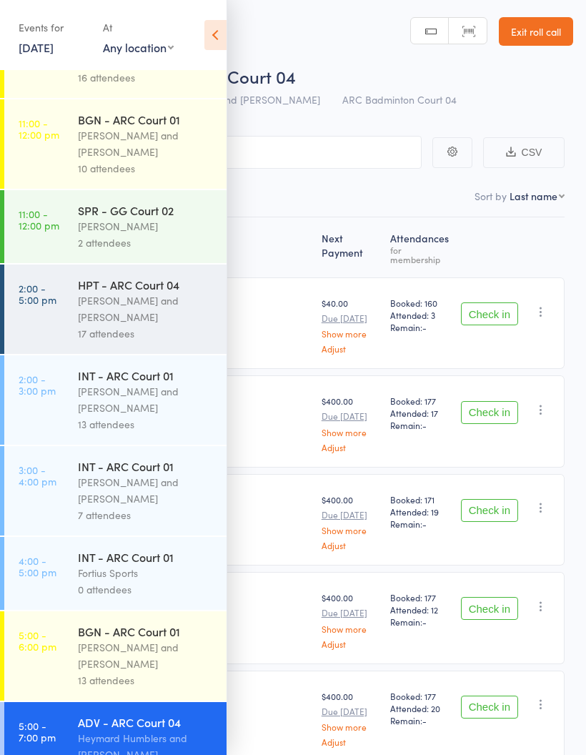
scroll to position [332, 0]
click at [139, 673] on div "[PERSON_NAME] and [PERSON_NAME]" at bounding box center [146, 656] width 137 height 33
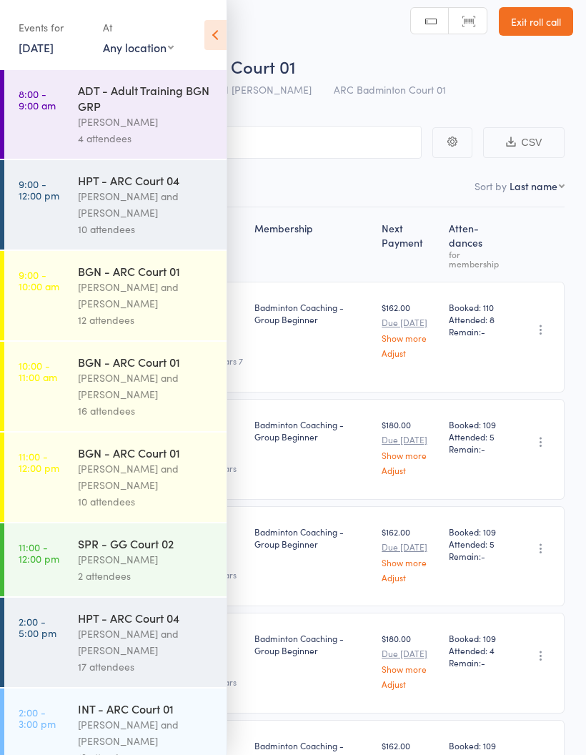
click at [219, 24] on icon at bounding box center [215, 35] width 22 height 30
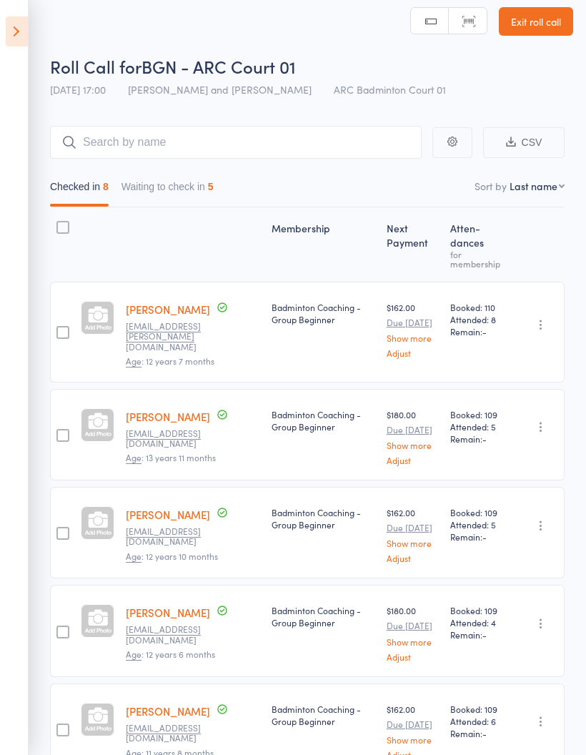
click at [157, 187] on button "Waiting to check in 5" at bounding box center [168, 190] width 92 height 33
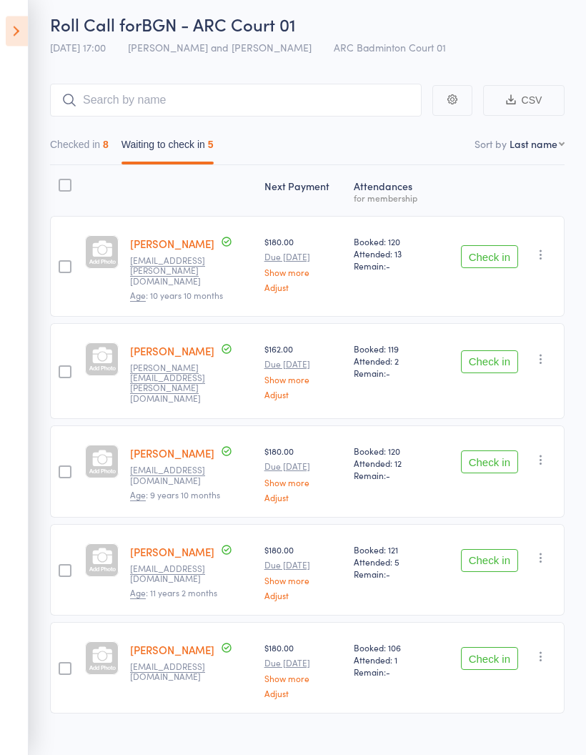
scroll to position [62, 0]
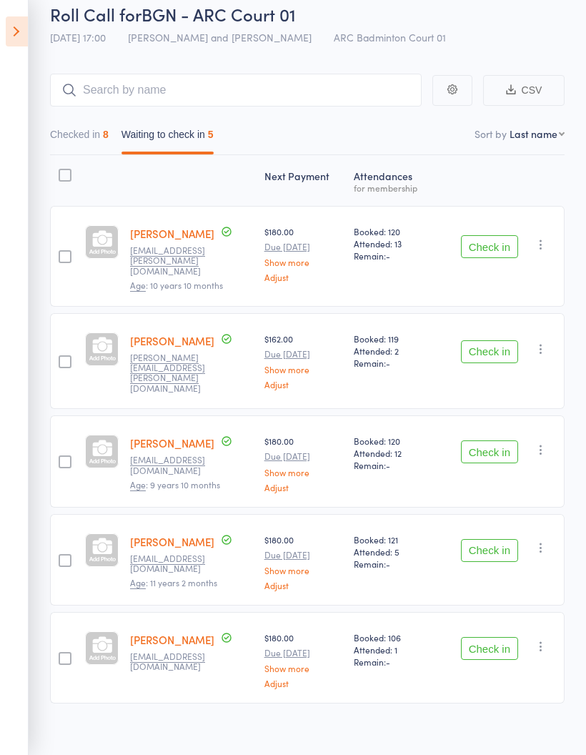
click at [503, 342] on button "Check in" at bounding box center [489, 351] width 57 height 23
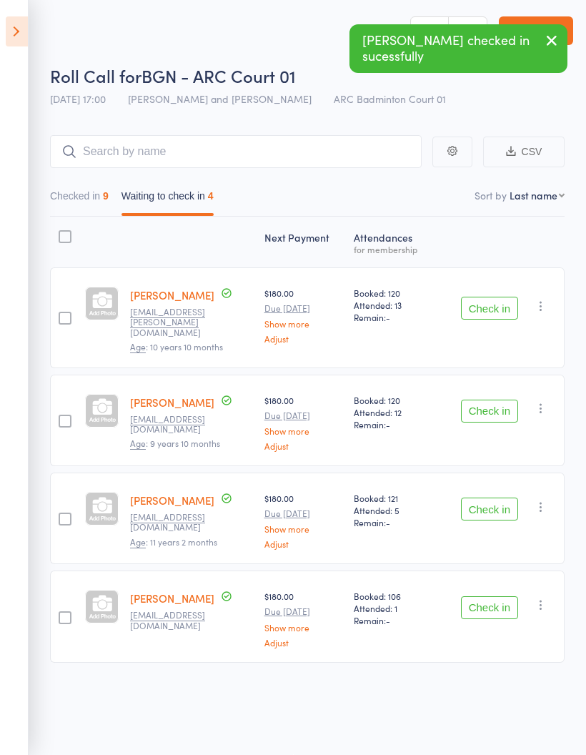
click at [497, 498] on button "Check in" at bounding box center [489, 509] width 57 height 23
click at [502, 596] on button "Check in" at bounding box center [489, 607] width 57 height 23
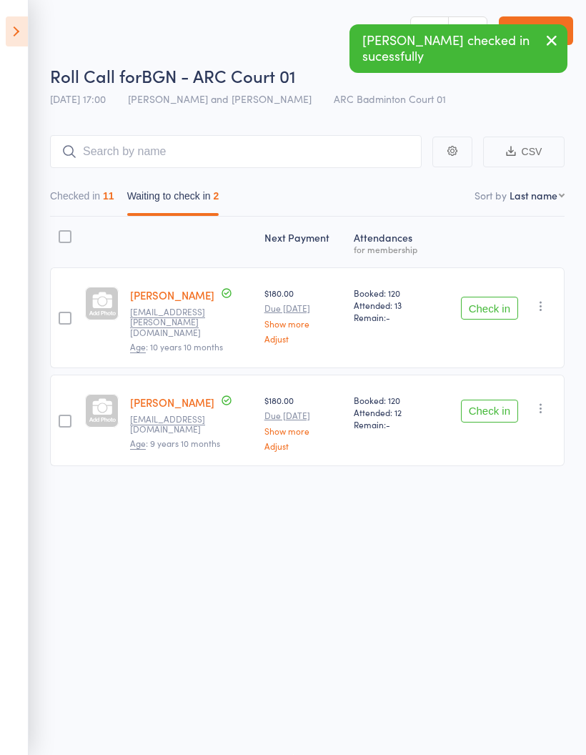
click at [88, 190] on button "Checked in 11" at bounding box center [82, 199] width 64 height 33
